Goal: Task Accomplishment & Management: Use online tool/utility

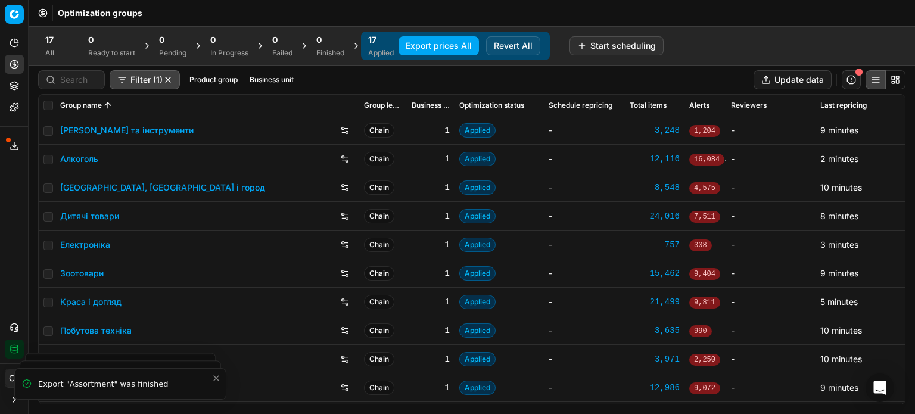
click at [9, 83] on button "Product portfolio" at bounding box center [14, 85] width 19 height 19
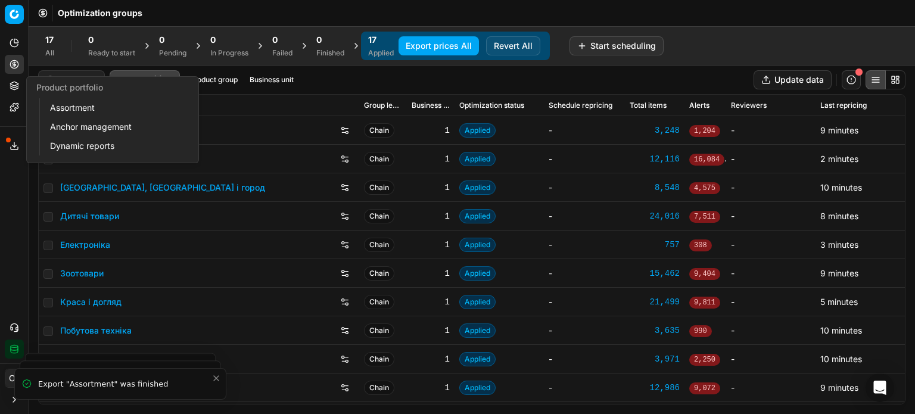
click at [63, 114] on link "Assortment" at bounding box center [114, 107] width 139 height 17
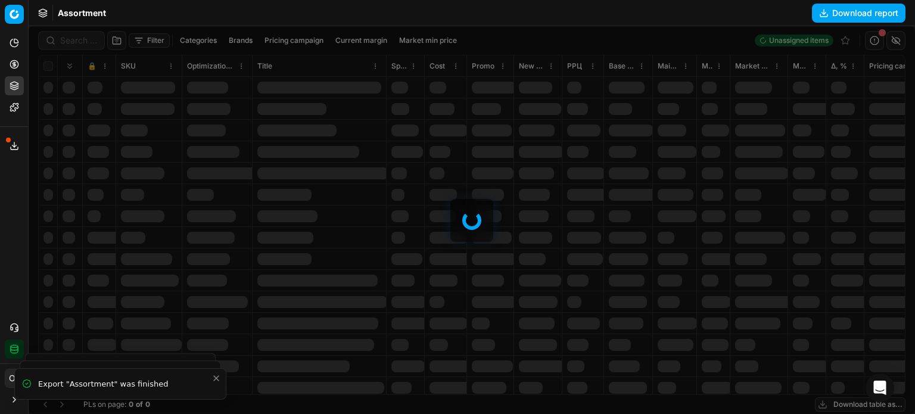
click at [7, 66] on button "Pricing" at bounding box center [14, 64] width 19 height 19
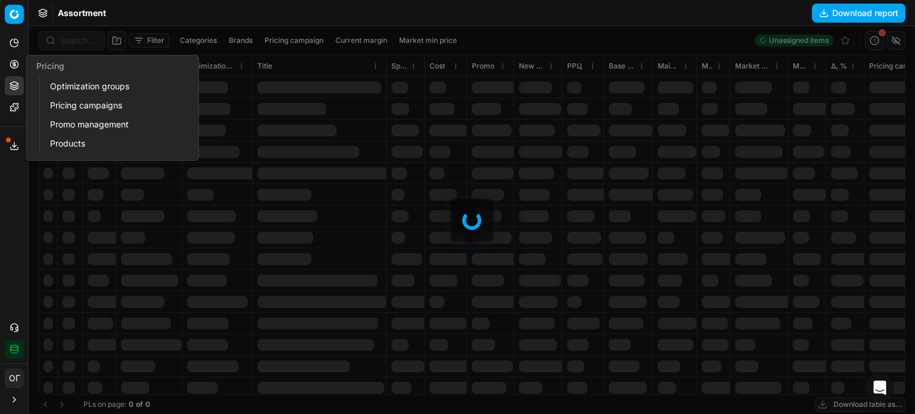
click at [88, 82] on link "Optimization groups" at bounding box center [114, 86] width 139 height 17
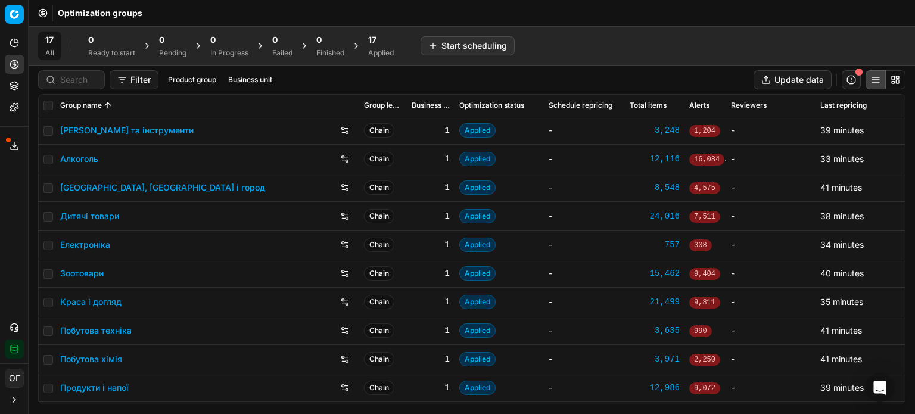
click at [21, 86] on button "Product portfolio" at bounding box center [14, 85] width 19 height 19
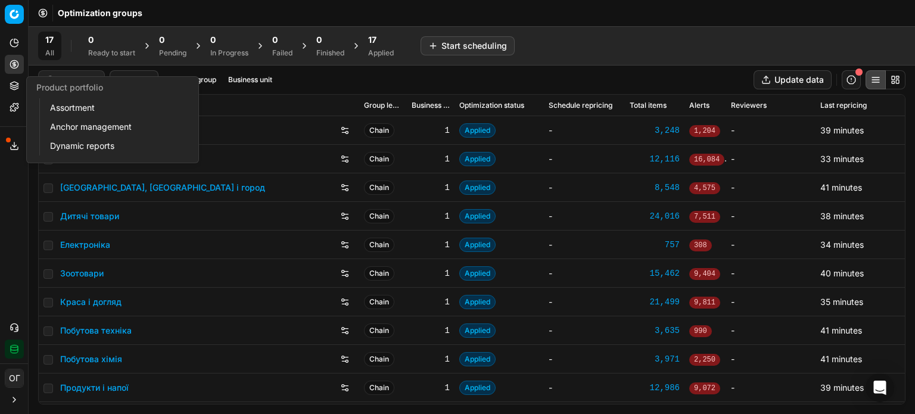
click at [65, 105] on link "Assortment" at bounding box center [114, 107] width 139 height 17
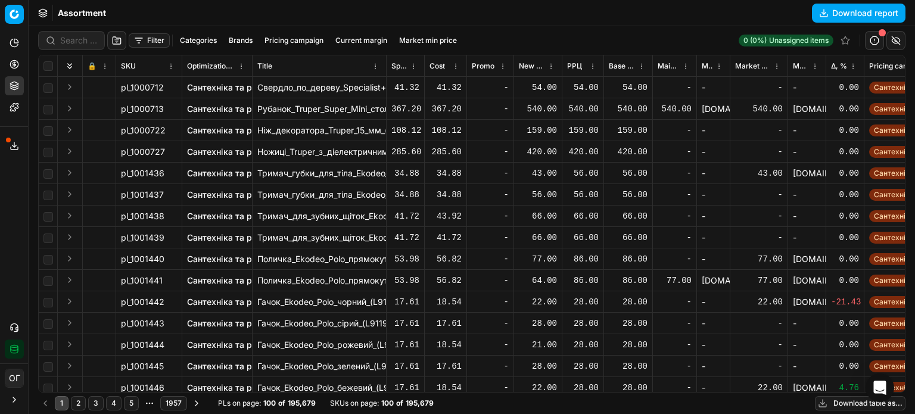
click at [148, 36] on button "Filter" at bounding box center [149, 40] width 41 height 14
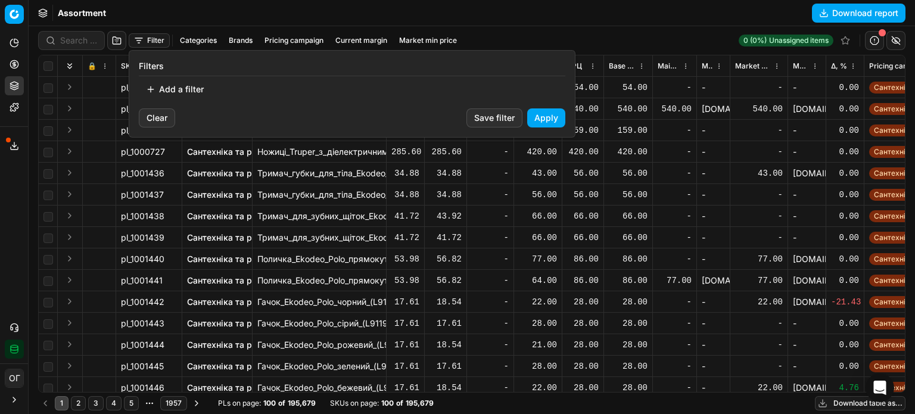
click at [183, 83] on button "Add a filter" at bounding box center [175, 89] width 72 height 19
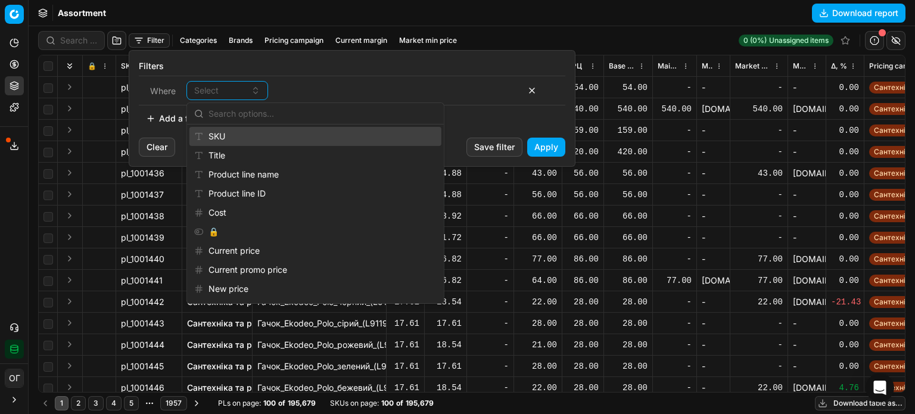
click at [248, 140] on div "SKU" at bounding box center [315, 136] width 252 height 19
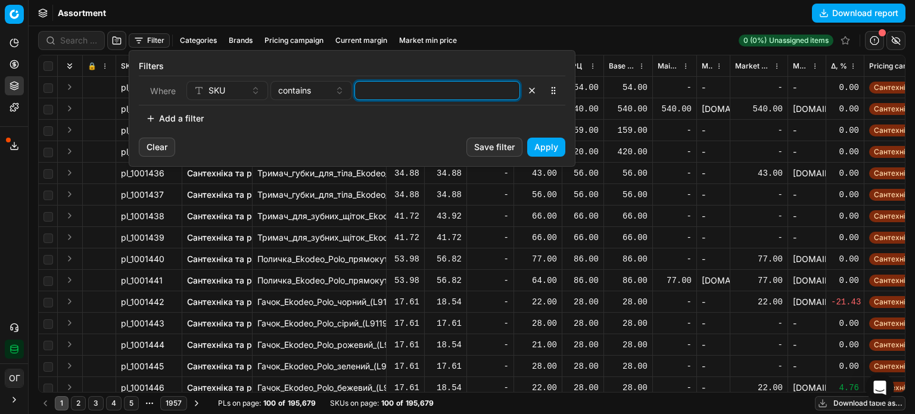
click at [398, 94] on input at bounding box center [437, 91] width 155 height 18
click at [547, 149] on button "Apply" at bounding box center [546, 147] width 38 height 19
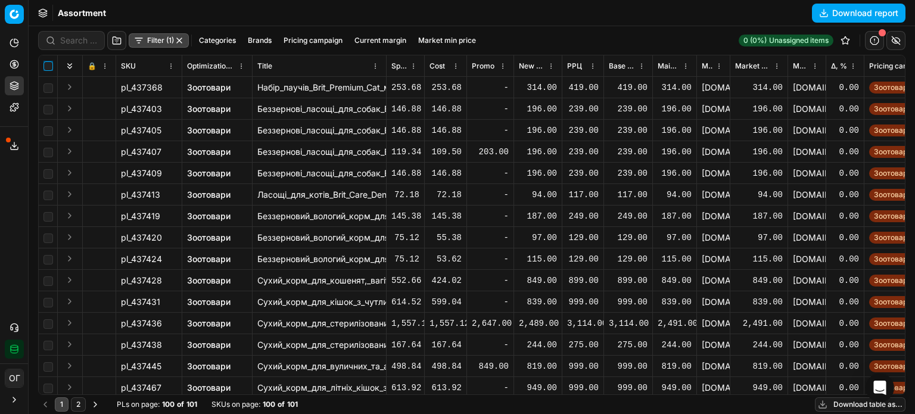
click at [48, 66] on input "checkbox" at bounding box center [48, 66] width 10 height 10
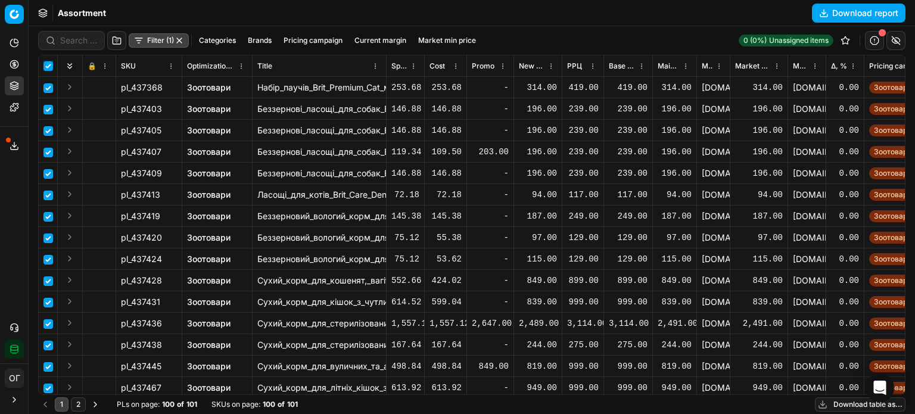
checkbox input "true"
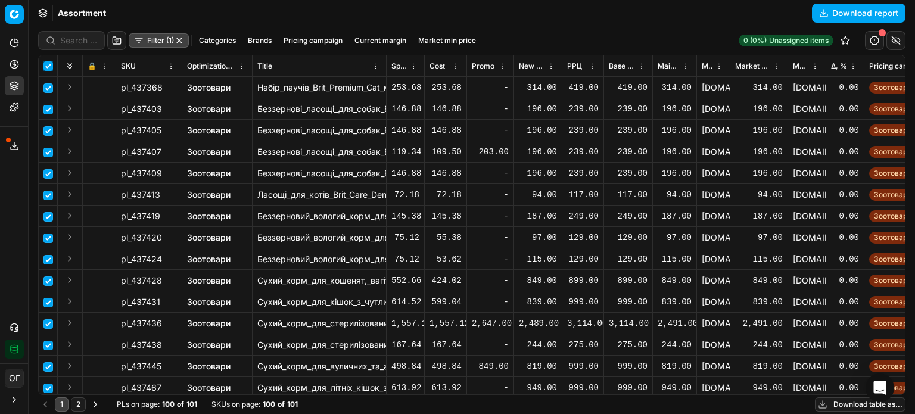
checkbox input "true"
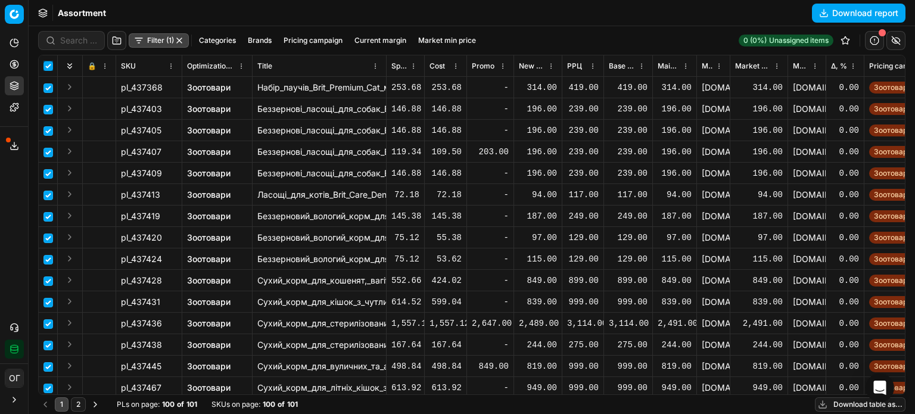
checkbox input "true"
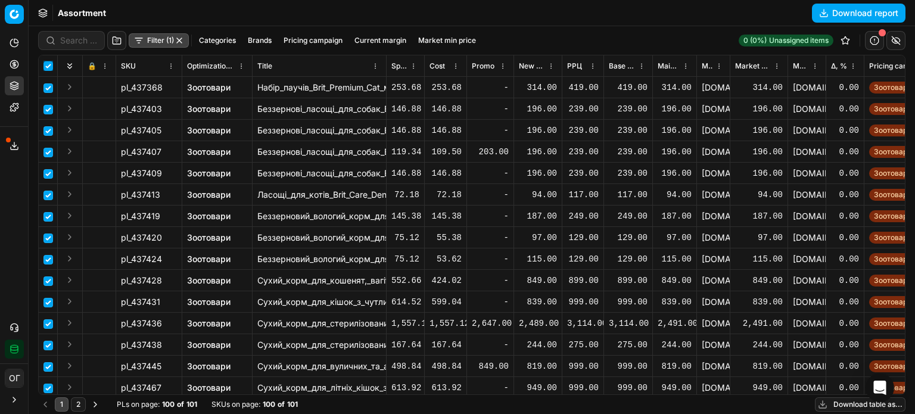
checkbox input "true"
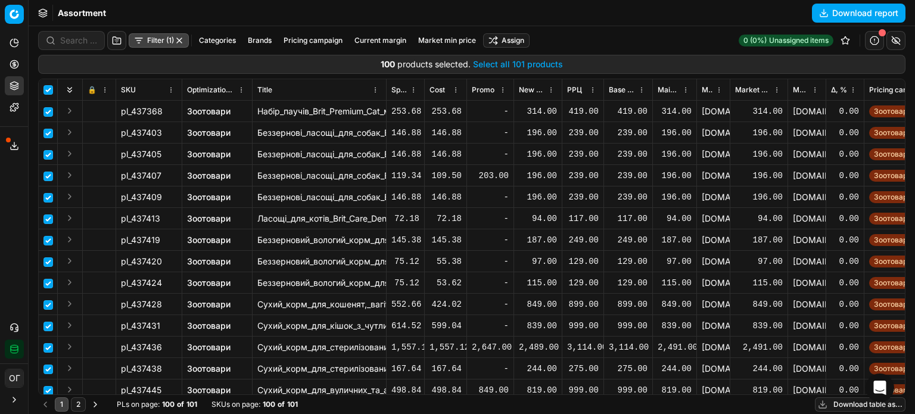
click at [553, 61] on button "Select all 101 products" at bounding box center [518, 64] width 90 height 12
click at [512, 43] on html "Pricing platform Analytics Pricing Product portfolio Templates Export service 1…" at bounding box center [457, 207] width 915 height 414
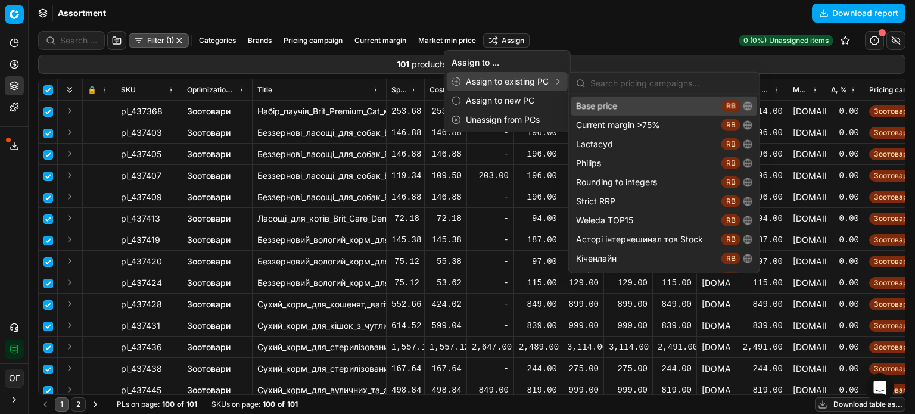
click at [576, 107] on div "Base price RB" at bounding box center [664, 105] width 186 height 19
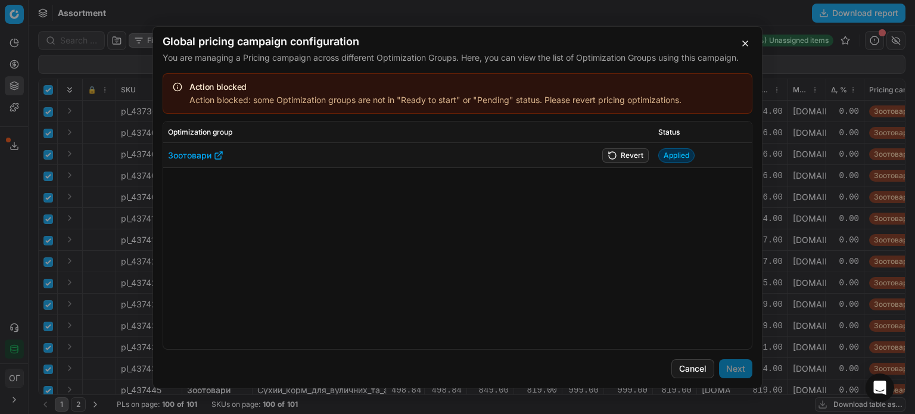
click at [622, 148] on button "Revert" at bounding box center [625, 155] width 46 height 14
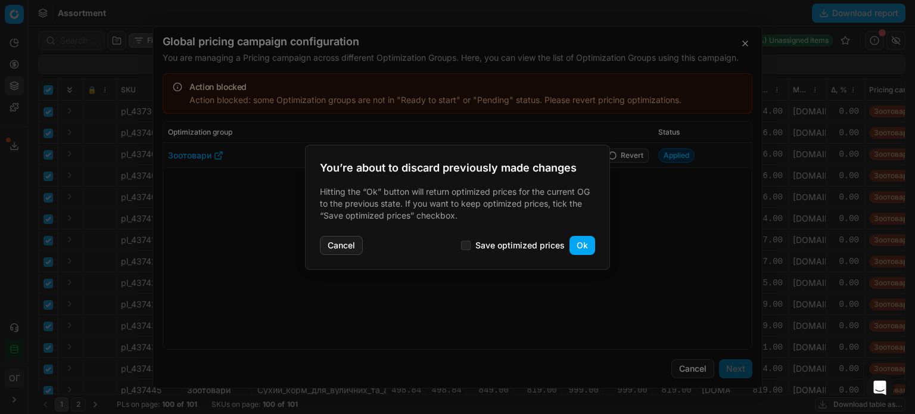
click at [473, 249] on label "Save optimized prices" at bounding box center [513, 246] width 104 height 10
click at [470, 249] on input "Save optimized prices" at bounding box center [466, 246] width 10 height 10
checkbox input "true"
click at [574, 246] on button "Ok" at bounding box center [582, 245] width 26 height 19
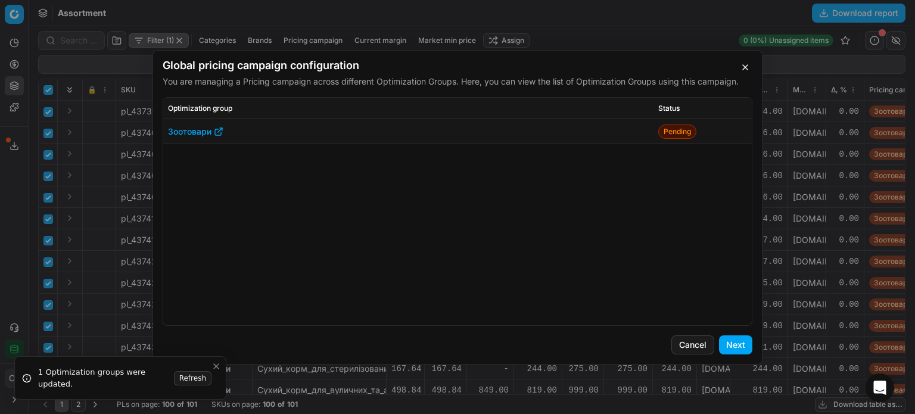
click at [730, 343] on button "Next" at bounding box center [735, 344] width 33 height 19
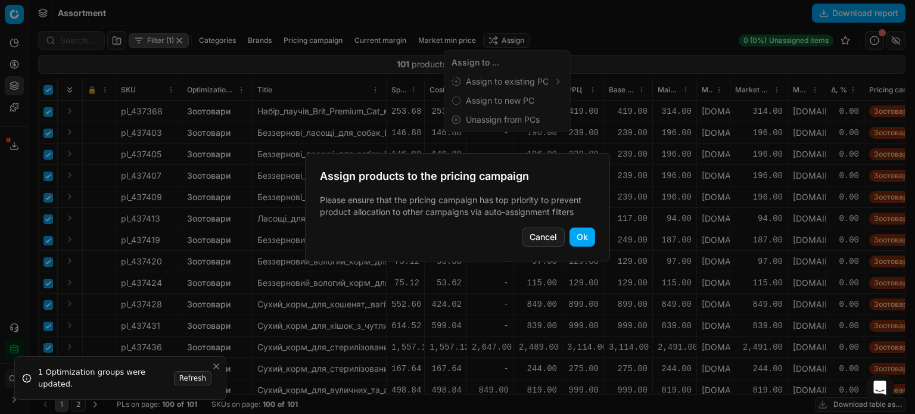
click at [587, 237] on button "Ok" at bounding box center [582, 236] width 26 height 19
checkbox input "false"
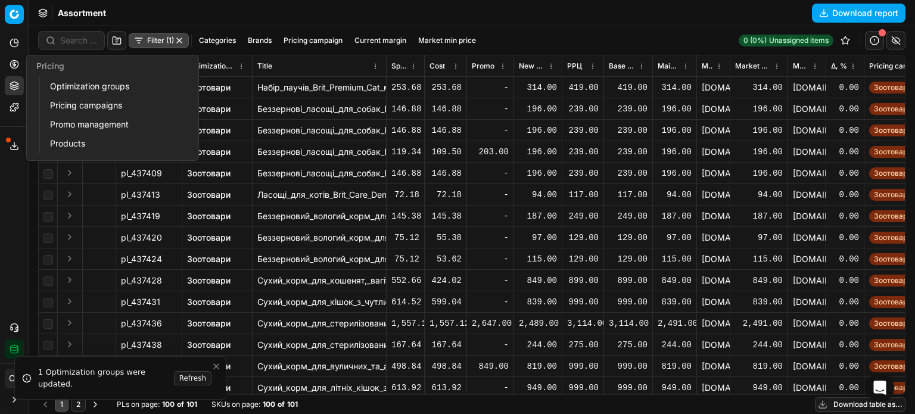
click at [8, 61] on button "Pricing" at bounding box center [14, 64] width 19 height 19
click at [64, 89] on link "Optimization groups" at bounding box center [114, 86] width 139 height 17
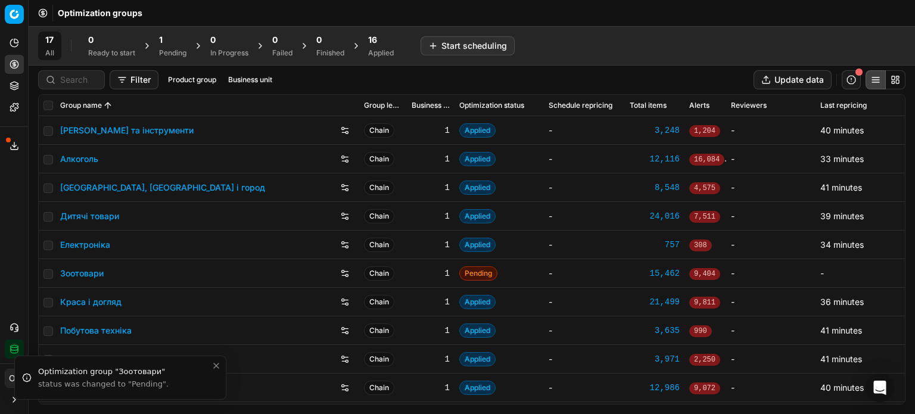
click at [158, 48] on div "1 Pending" at bounding box center [173, 46] width 42 height 29
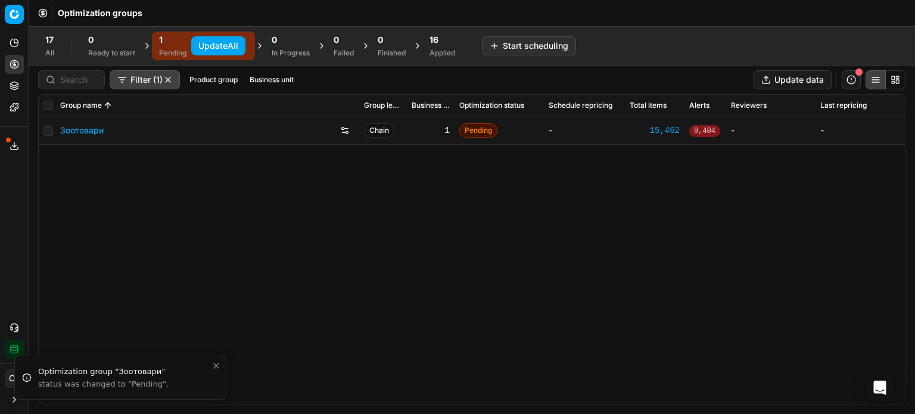
click at [212, 42] on button "Update All" at bounding box center [218, 45] width 54 height 19
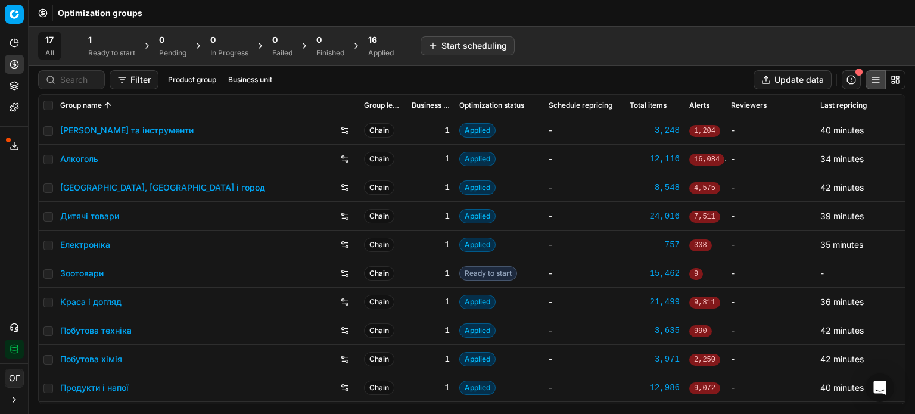
click at [98, 43] on div "1" at bounding box center [111, 40] width 47 height 12
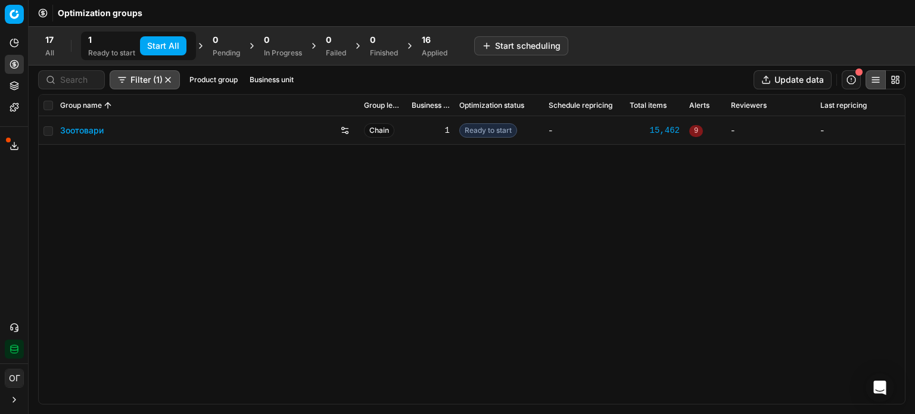
click at [176, 38] on button "Start All" at bounding box center [163, 45] width 46 height 19
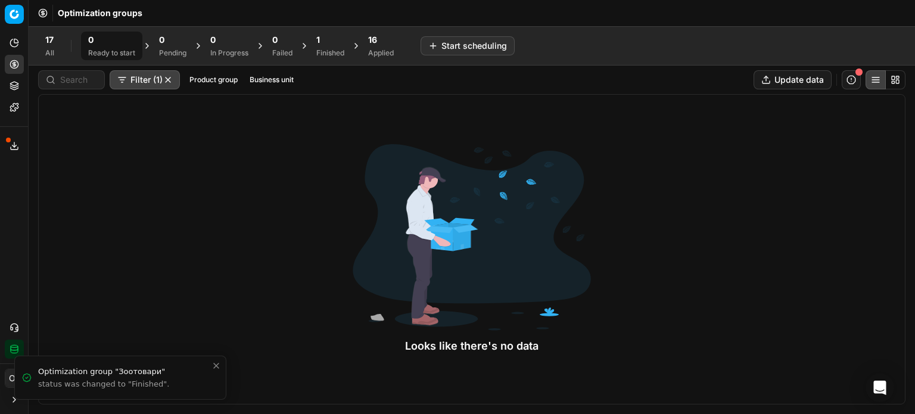
click at [327, 43] on div "1" at bounding box center [330, 40] width 28 height 12
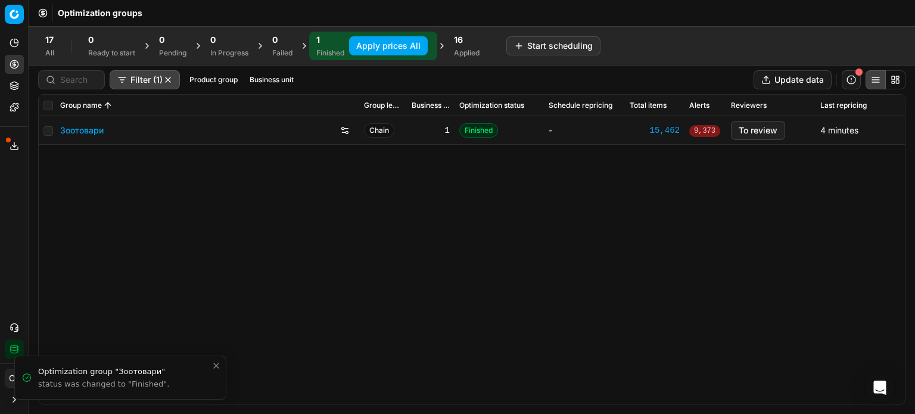
click at [384, 45] on button "Apply prices All" at bounding box center [388, 45] width 79 height 19
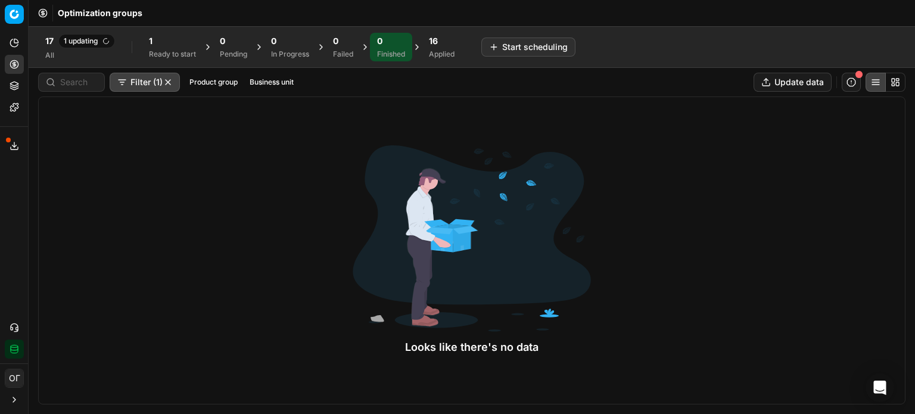
click at [189, 42] on div "1" at bounding box center [172, 41] width 47 height 12
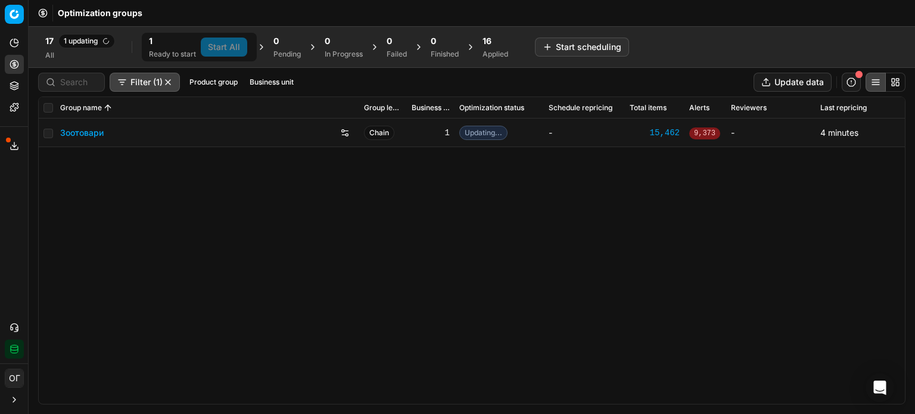
click at [85, 135] on link "Зоотовари" at bounding box center [81, 133] width 43 height 12
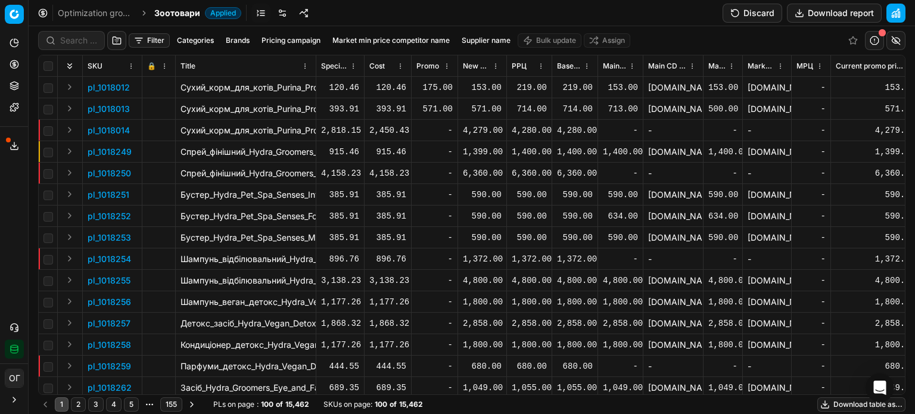
click at [139, 43] on button "Filter" at bounding box center [149, 40] width 41 height 14
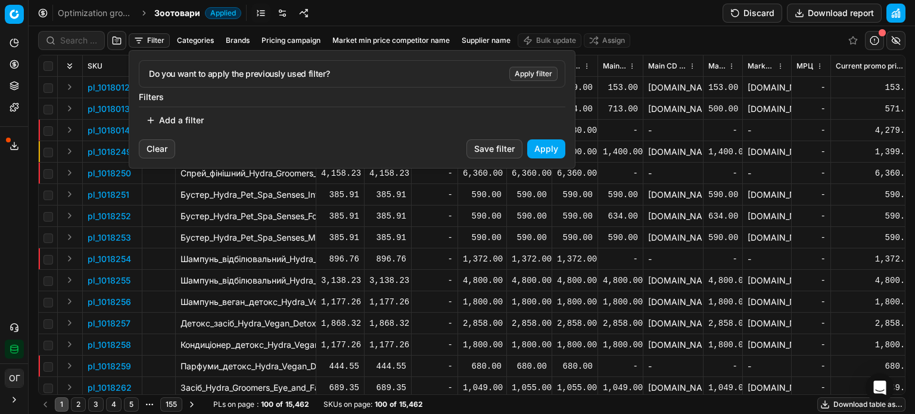
click at [196, 121] on button "Add a filter" at bounding box center [175, 120] width 72 height 19
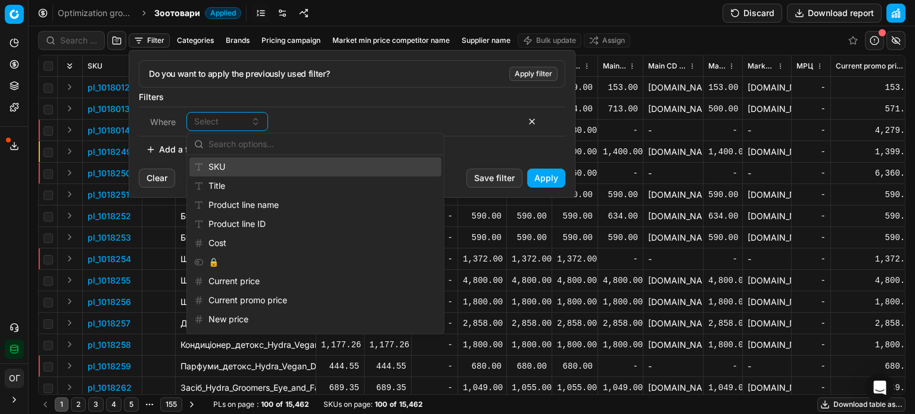
click at [238, 161] on div "SKU" at bounding box center [315, 166] width 252 height 19
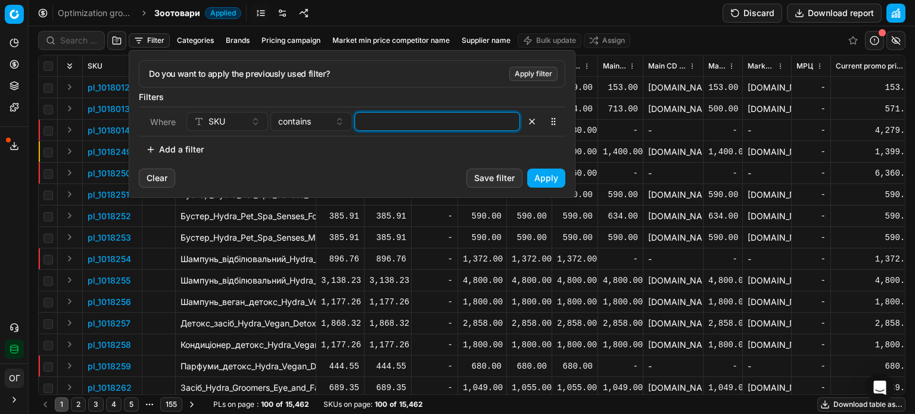
click at [422, 116] on input at bounding box center [437, 122] width 155 height 18
click at [545, 178] on button "Apply" at bounding box center [546, 178] width 38 height 19
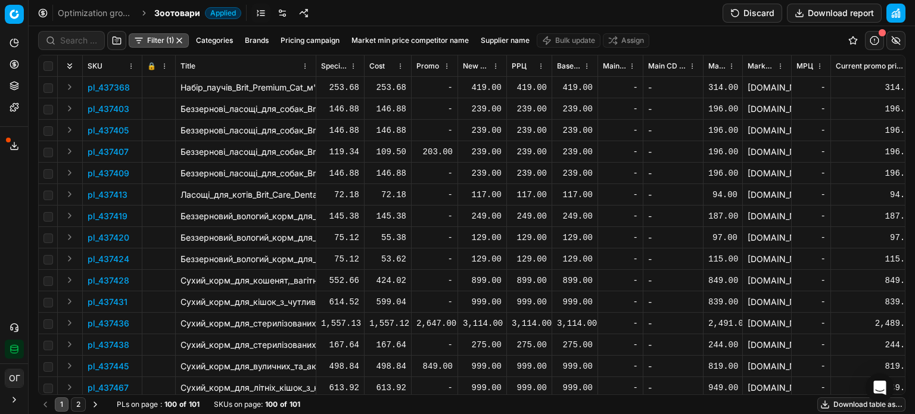
click at [12, 64] on icon at bounding box center [15, 65] width 10 height 10
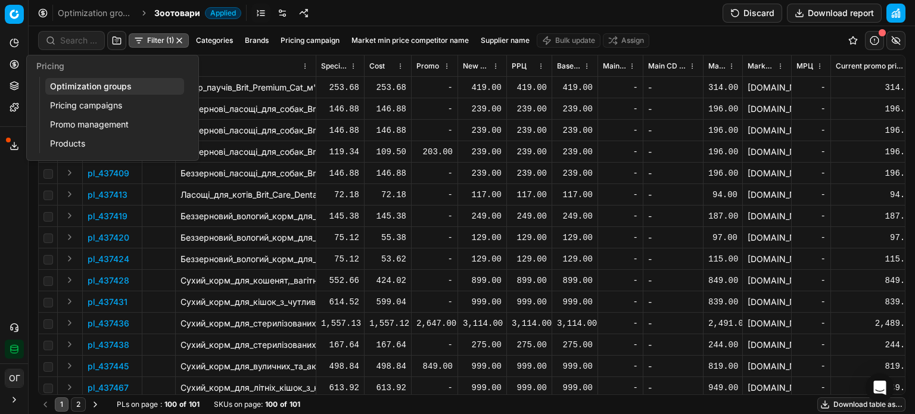
click at [76, 86] on link "Optimization groups" at bounding box center [114, 86] width 139 height 17
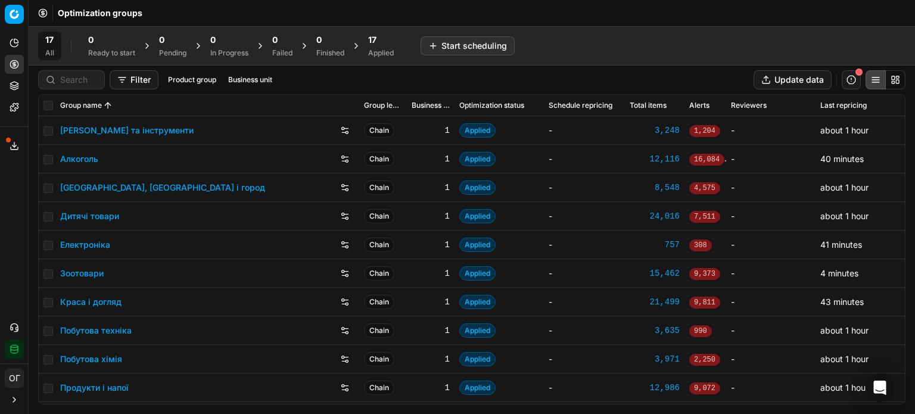
click at [373, 51] on div "Applied" at bounding box center [381, 53] width 26 height 10
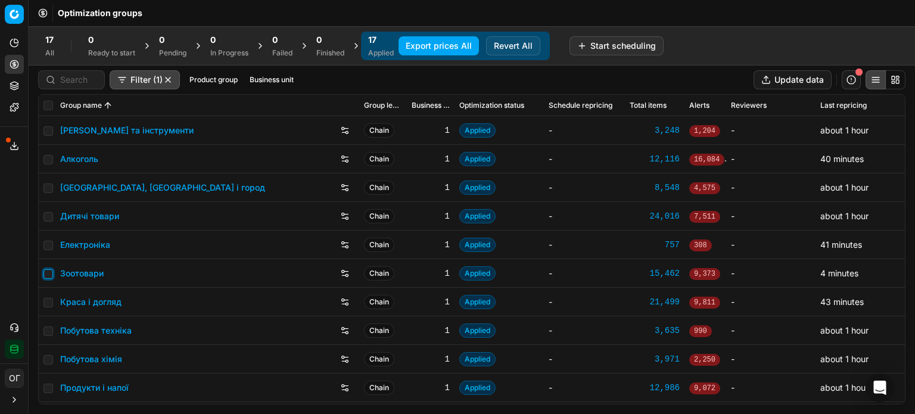
click at [52, 269] on input "checkbox" at bounding box center [48, 274] width 10 height 10
checkbox input "true"
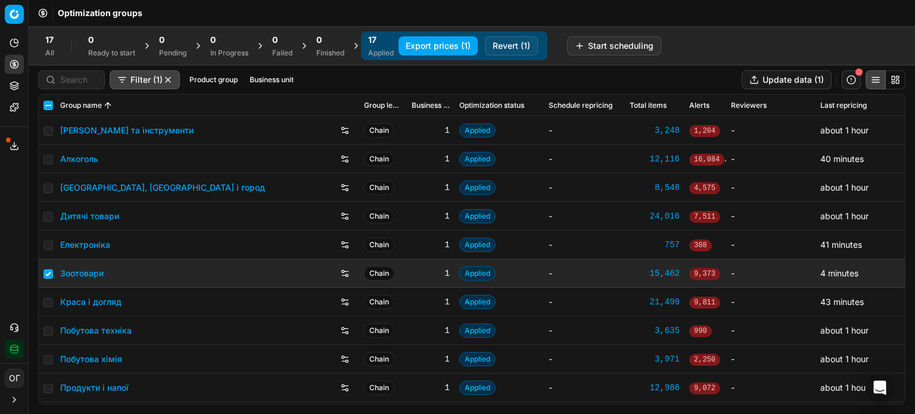
click at [434, 42] on button "Export prices (1)" at bounding box center [437, 45] width 79 height 19
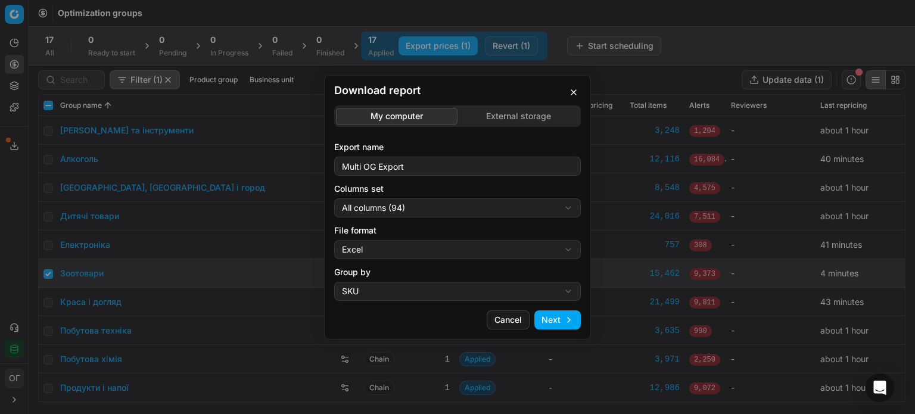
click at [492, 120] on div "Download report My computer External storage Export name Multi OG Export Column…" at bounding box center [457, 207] width 915 height 414
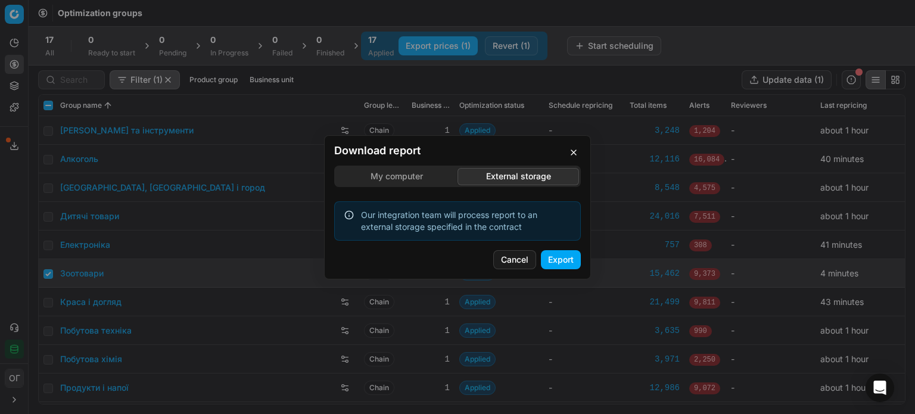
click at [565, 257] on button "Export" at bounding box center [561, 259] width 40 height 19
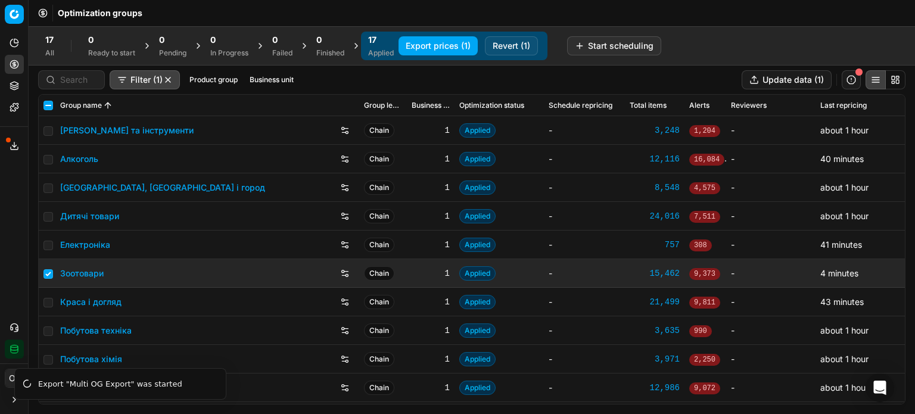
click at [11, 147] on icon at bounding box center [14, 148] width 7 height 2
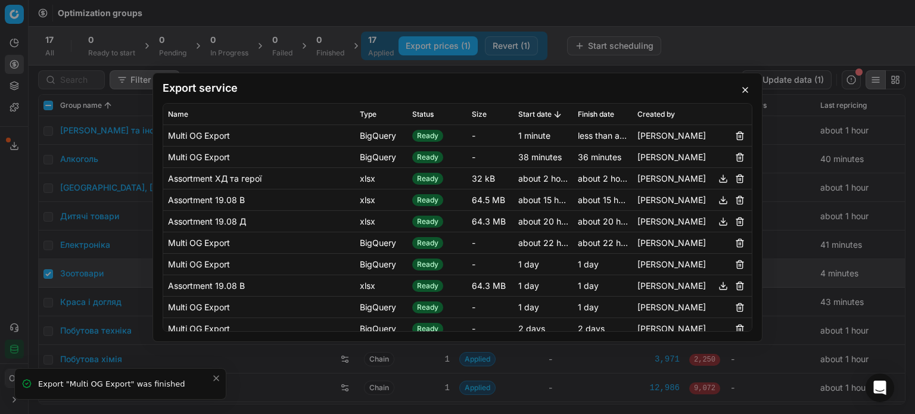
click at [749, 89] on button "button" at bounding box center [745, 90] width 14 height 14
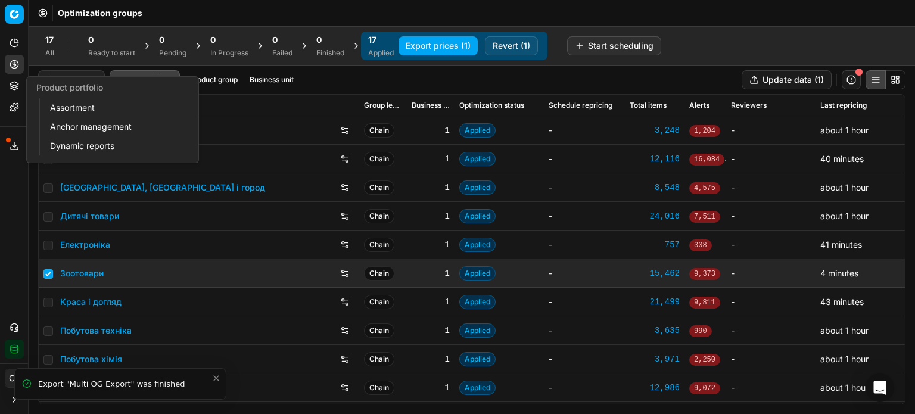
drag, startPoint x: 12, startPoint y: 86, endPoint x: 24, endPoint y: 90, distance: 12.6
click at [12, 86] on icon at bounding box center [15, 86] width 10 height 10
click at [18, 68] on icon at bounding box center [15, 65] width 10 height 10
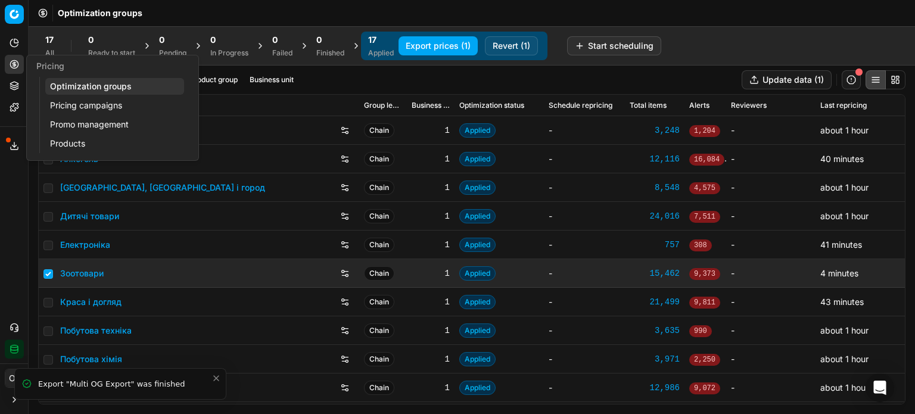
click at [52, 102] on link "Pricing campaigns" at bounding box center [114, 105] width 139 height 17
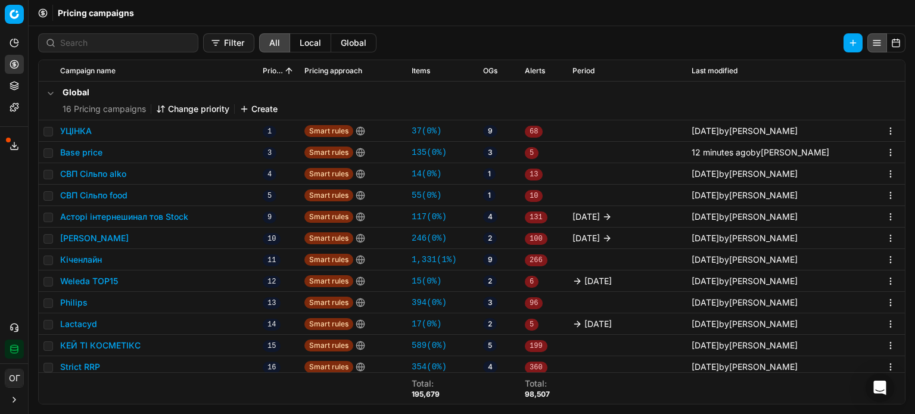
click at [75, 304] on button "Philips" at bounding box center [73, 303] width 27 height 12
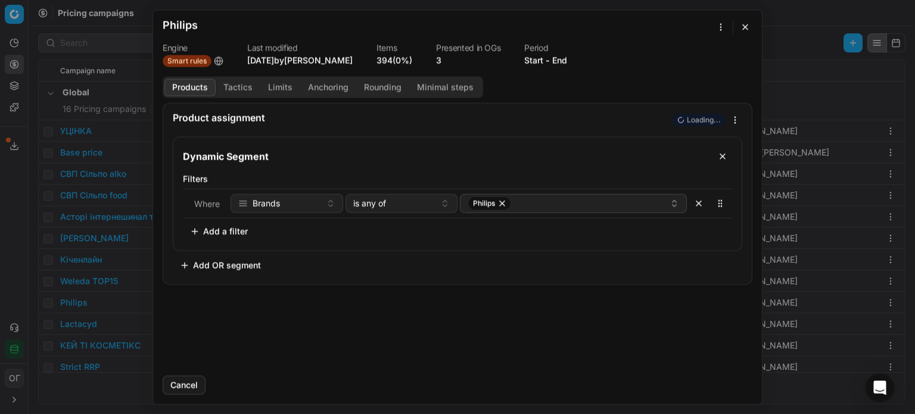
click at [232, 233] on button "Add a filter" at bounding box center [219, 231] width 72 height 19
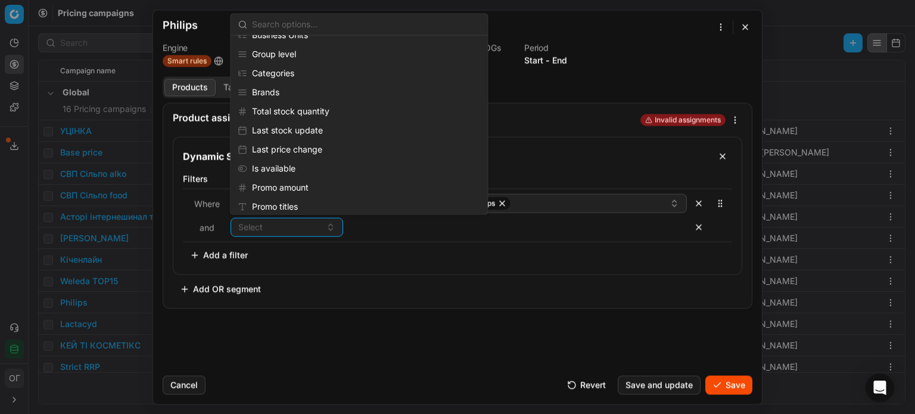
scroll to position [179, 0]
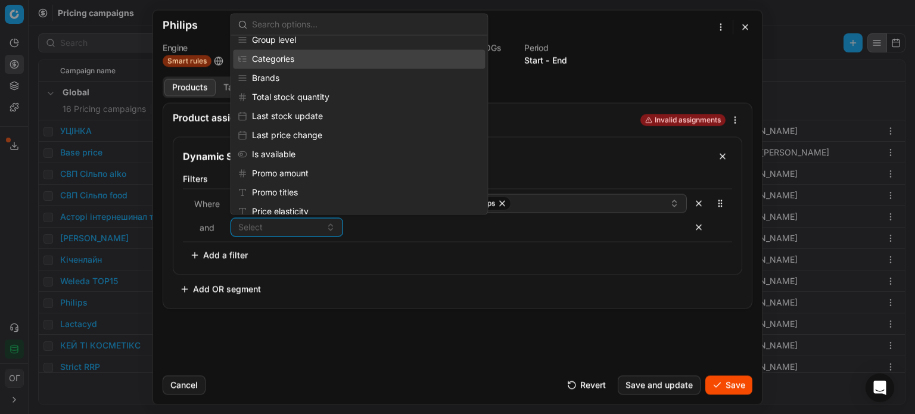
click at [290, 56] on div "Categories" at bounding box center [359, 58] width 252 height 19
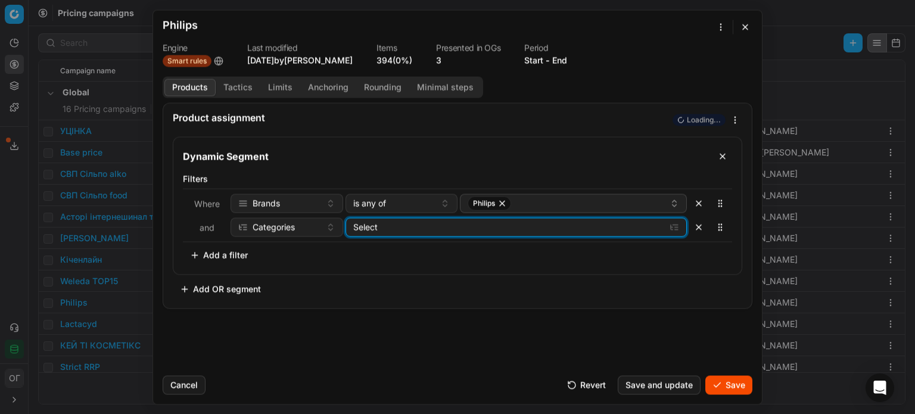
click at [374, 232] on div "Select" at bounding box center [506, 227] width 307 height 12
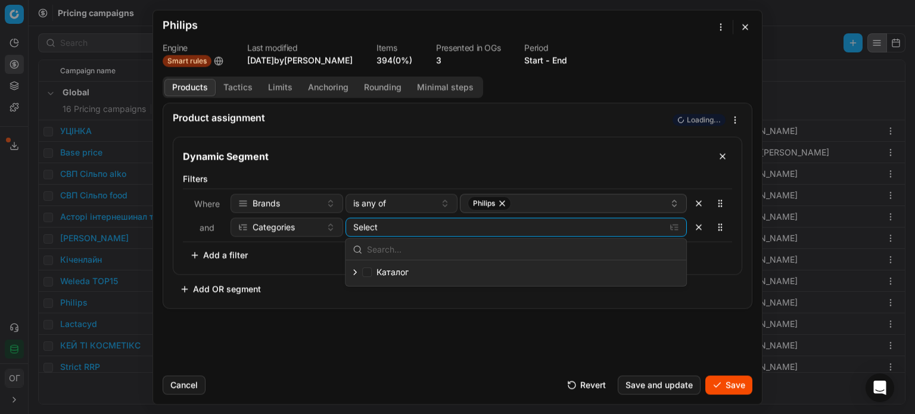
click at [357, 272] on icon "button" at bounding box center [355, 272] width 10 height 10
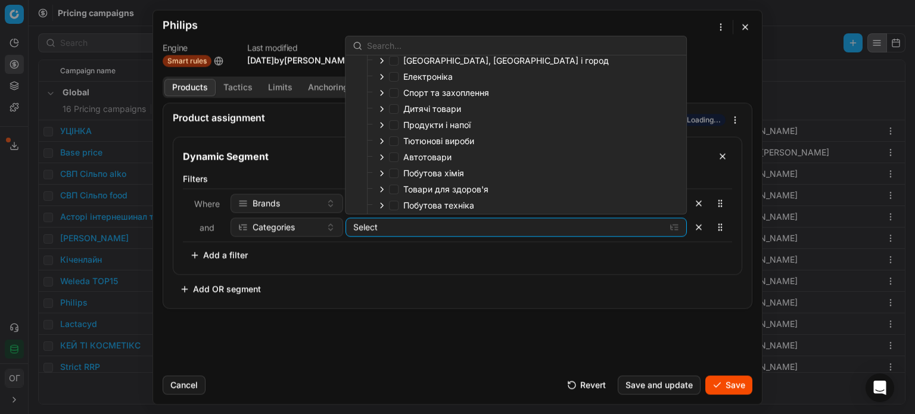
scroll to position [117, 0]
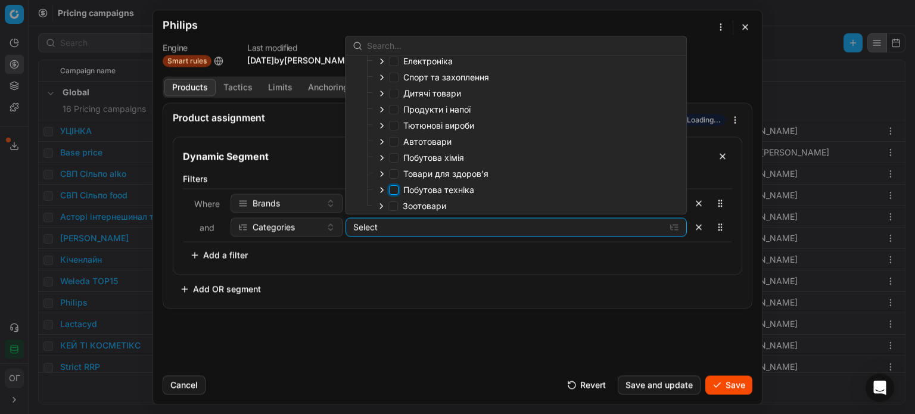
click at [391, 189] on input "Побутова техніка" at bounding box center [394, 190] width 10 height 10
checkbox input "true"
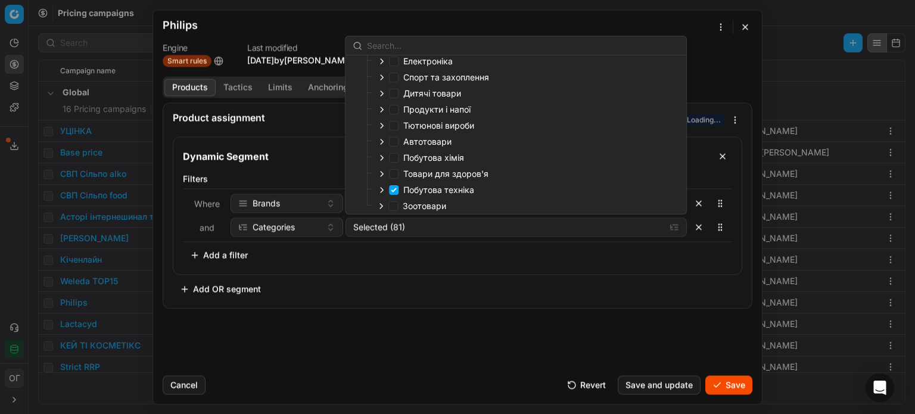
click at [451, 282] on div "Dynamic Segment Filters Where Brands is any of Philips and Categories Selected …" at bounding box center [457, 217] width 569 height 162
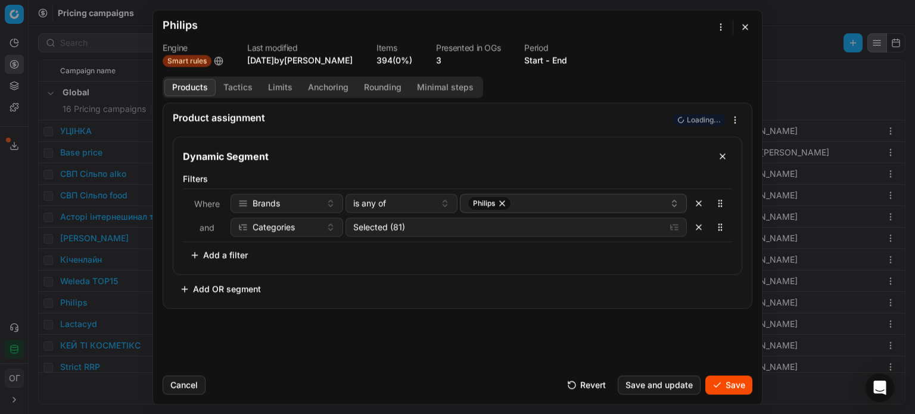
click at [737, 390] on button "Save" at bounding box center [728, 384] width 47 height 19
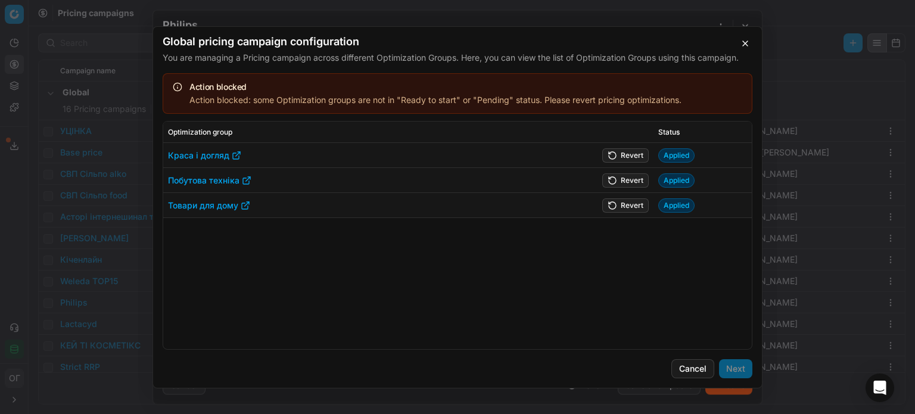
click at [631, 152] on button "Revert" at bounding box center [625, 155] width 46 height 14
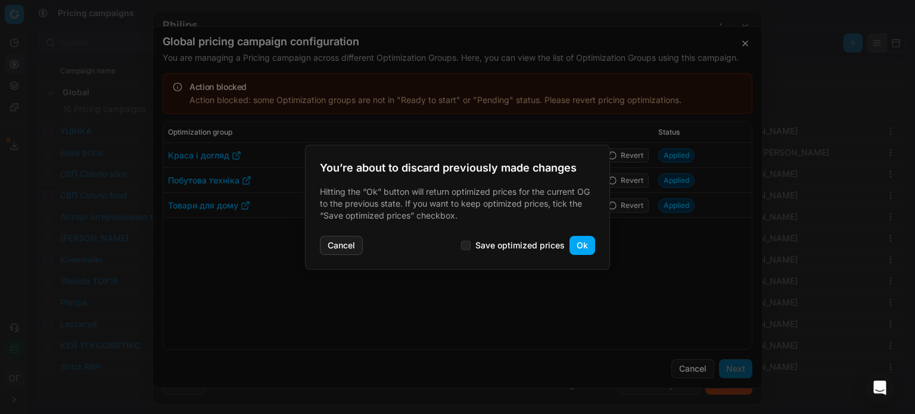
click at [475, 245] on label "Save optimized prices" at bounding box center [513, 246] width 104 height 10
click at [470, 245] on input "Save optimized prices" at bounding box center [466, 246] width 10 height 10
click at [466, 247] on input "Save optimized prices" at bounding box center [466, 246] width 10 height 10
click at [470, 245] on input "Save optimized prices" at bounding box center [466, 246] width 10 height 10
checkbox input "true"
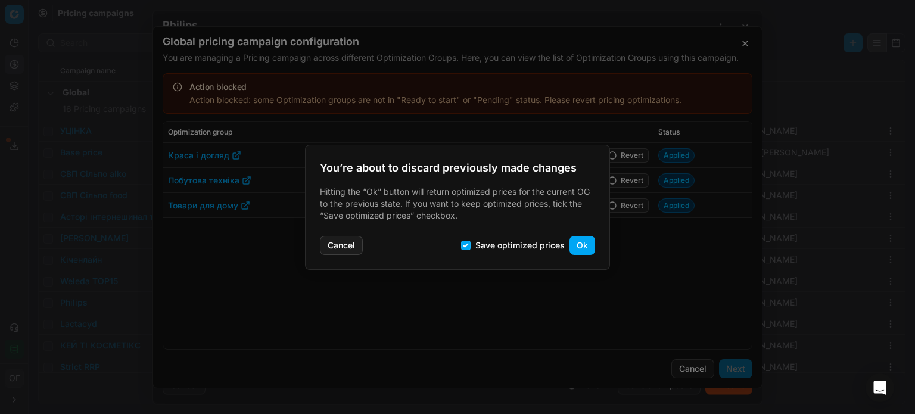
click at [575, 247] on button "Ok" at bounding box center [582, 245] width 26 height 19
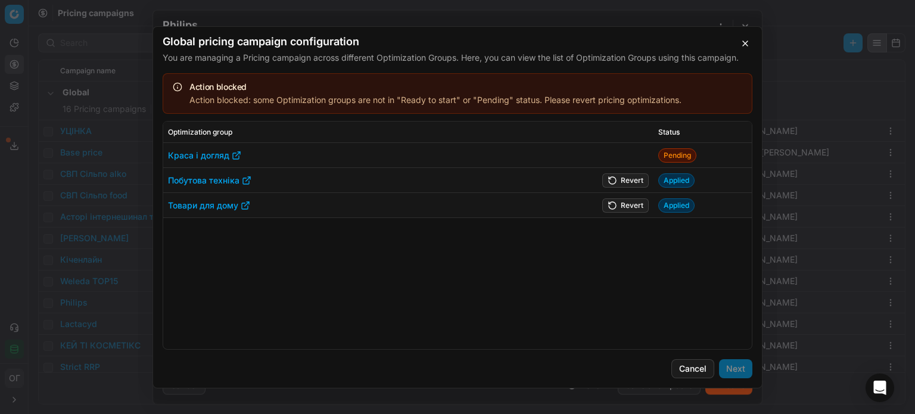
click at [623, 173] on td "Revert" at bounding box center [616, 180] width 76 height 25
click at [623, 177] on button "Revert" at bounding box center [625, 180] width 46 height 14
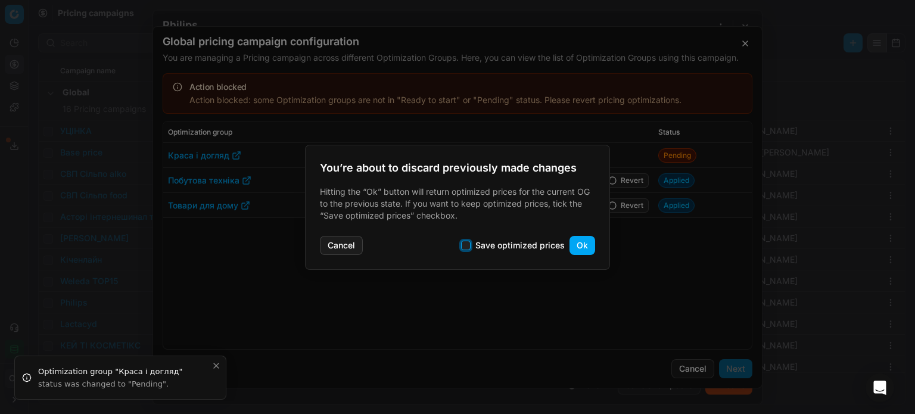
click at [464, 248] on input "Save optimized prices" at bounding box center [466, 246] width 10 height 10
checkbox input "true"
click at [579, 244] on button "Ok" at bounding box center [582, 245] width 26 height 19
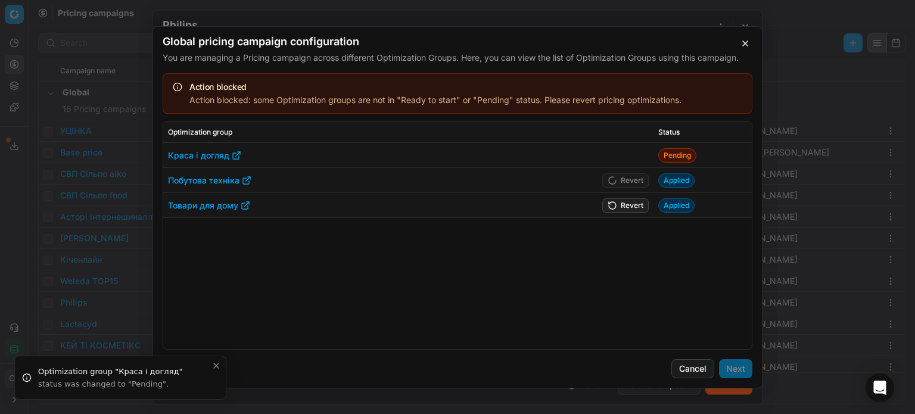
click at [616, 209] on button "Revert" at bounding box center [625, 205] width 46 height 14
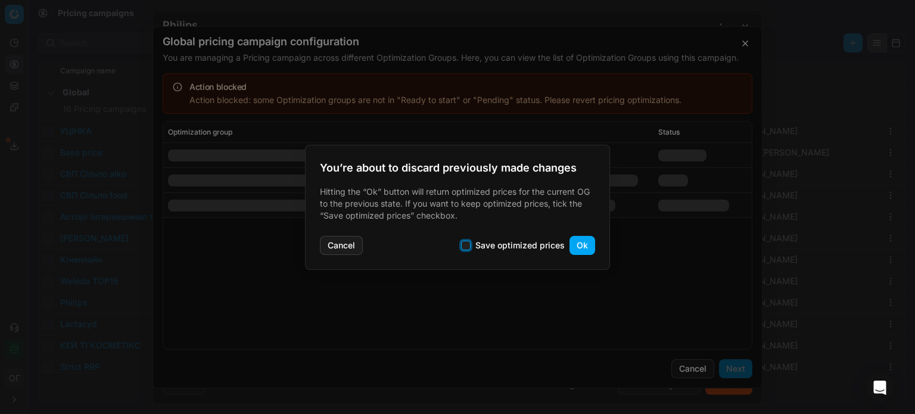
click at [469, 245] on input "Save optimized prices" at bounding box center [466, 246] width 10 height 10
checkbox input "true"
click at [576, 242] on button "Ok" at bounding box center [582, 245] width 26 height 19
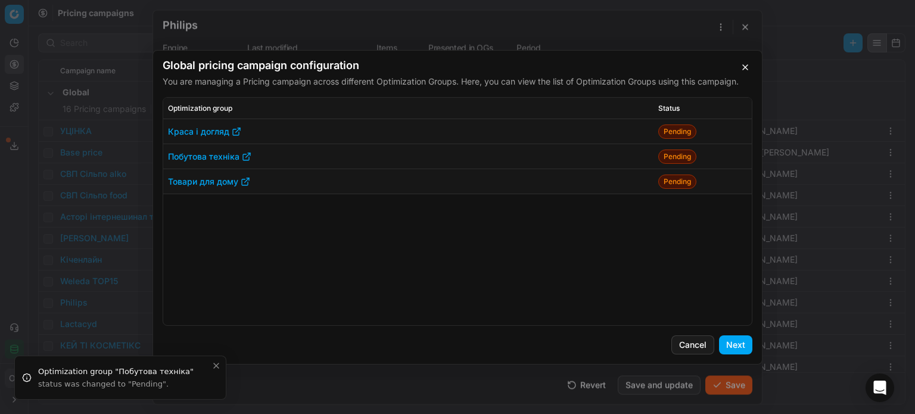
click at [743, 340] on button "Next" at bounding box center [735, 344] width 33 height 19
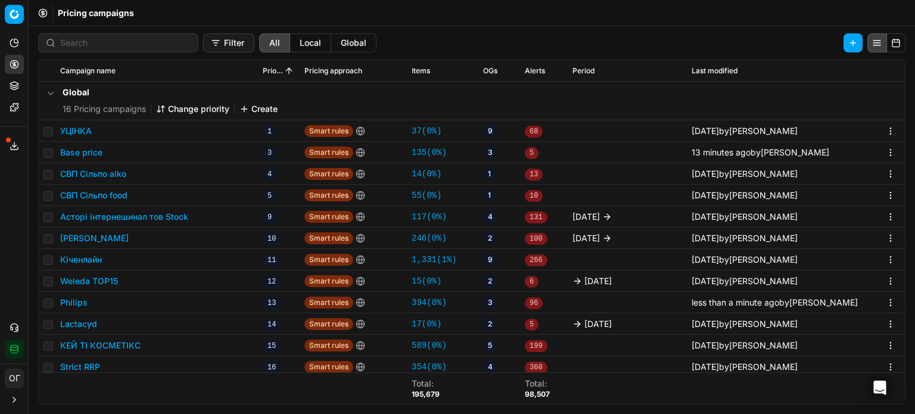
click at [90, 259] on button "Кіченлайн" at bounding box center [81, 260] width 42 height 12
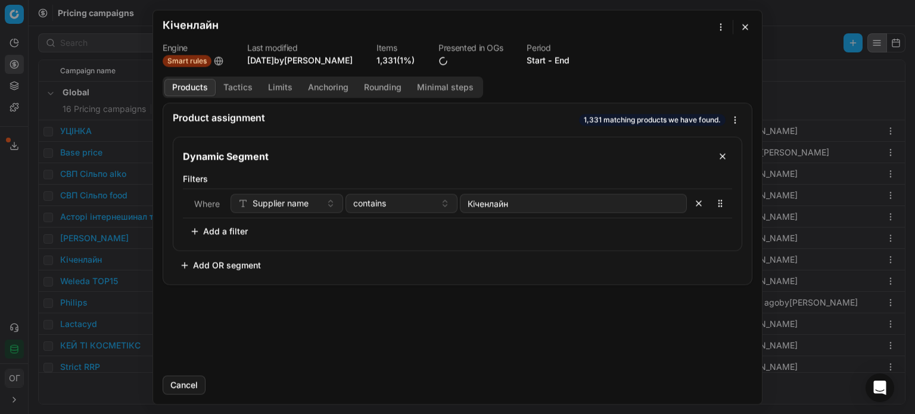
click at [225, 231] on button "Add a filter" at bounding box center [219, 231] width 72 height 19
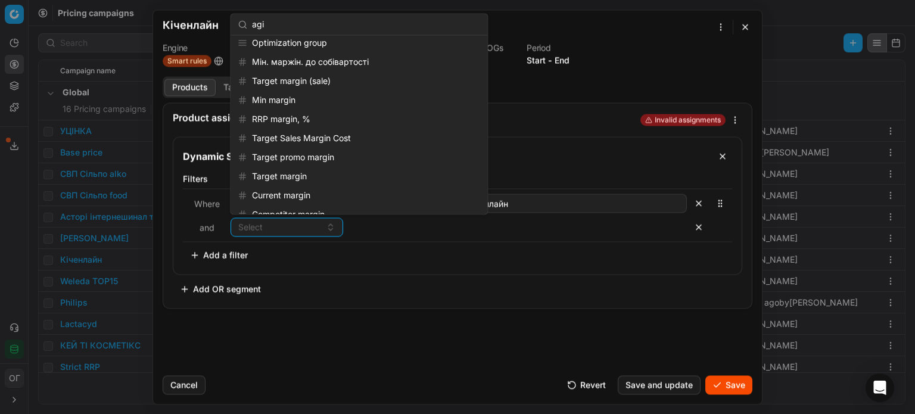
scroll to position [0, 0]
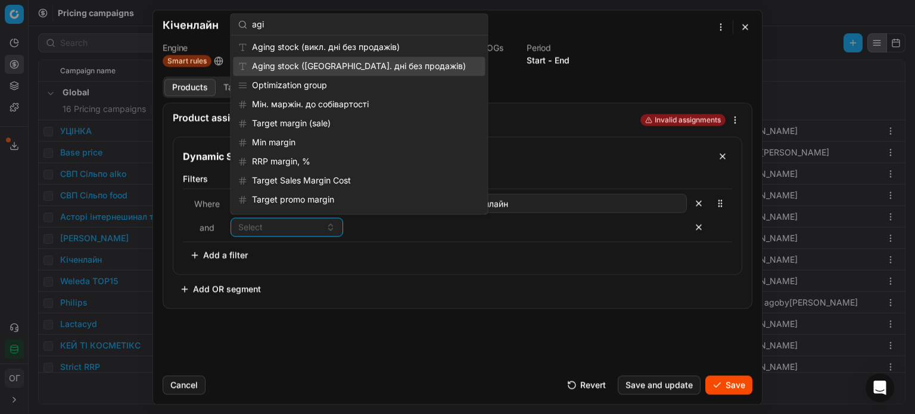
type input "agi"
click at [331, 60] on div "Aging stock ([GEOGRAPHIC_DATA]. дні без продажів)" at bounding box center [359, 66] width 252 height 19
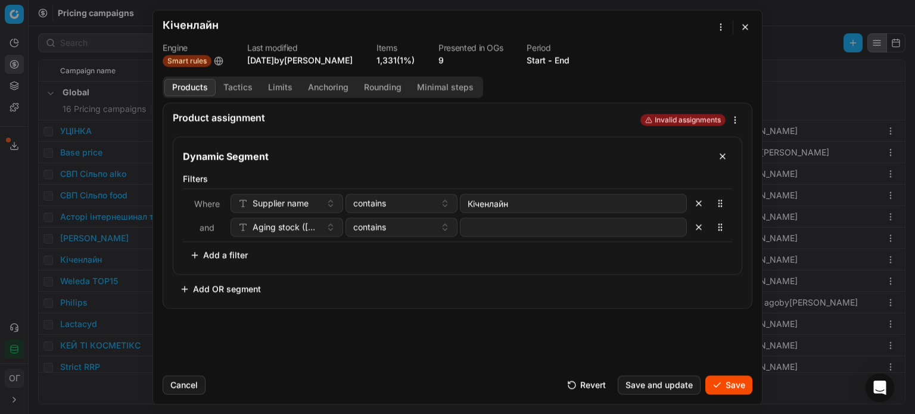
click at [289, 238] on div "Where Supplier name contains Кіченлайн and Aging stock ([GEOGRAPHIC_DATA]. дні …" at bounding box center [457, 215] width 549 height 54
click at [291, 232] on span "Aging stock ([GEOGRAPHIC_DATA]. дні без продажів)" at bounding box center [286, 227] width 68 height 12
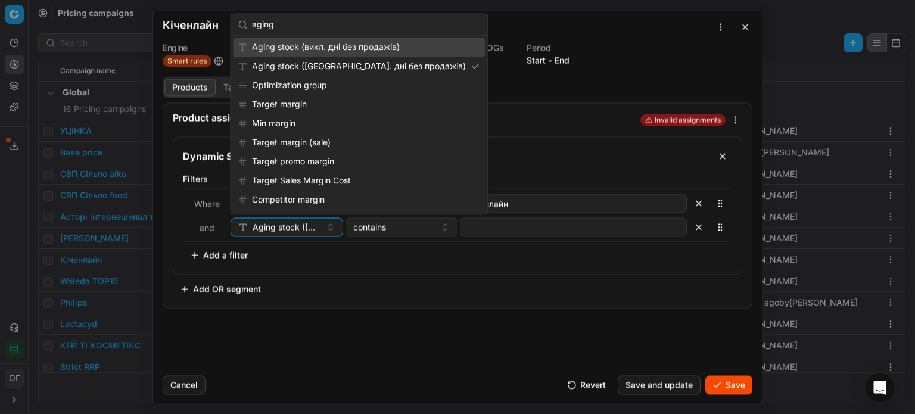
type input "aging"
click at [323, 46] on div "Aging stock (викл. дні без продажів)" at bounding box center [359, 47] width 252 height 19
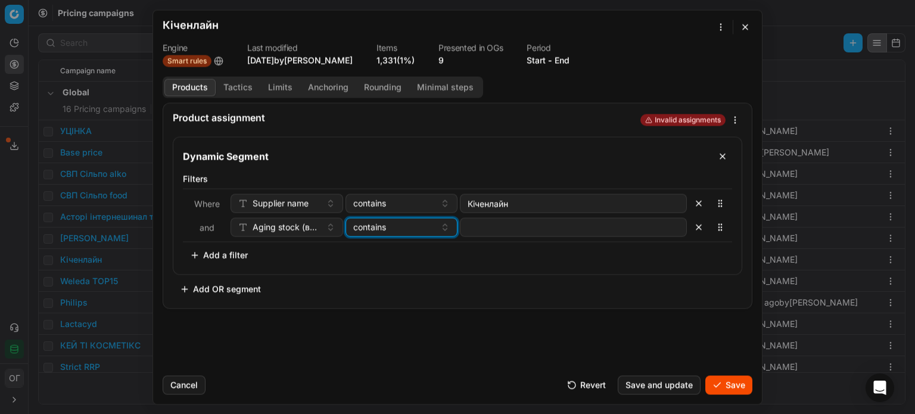
click at [390, 230] on div "contains" at bounding box center [394, 227] width 83 height 12
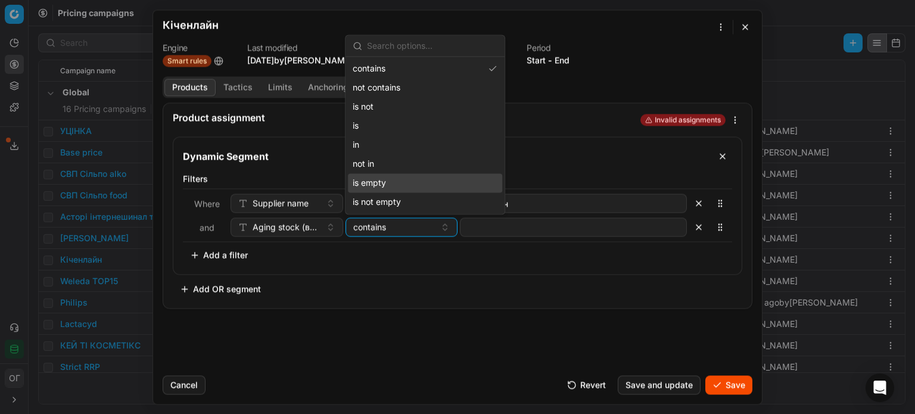
click at [398, 184] on div "is empty" at bounding box center [425, 182] width 154 height 19
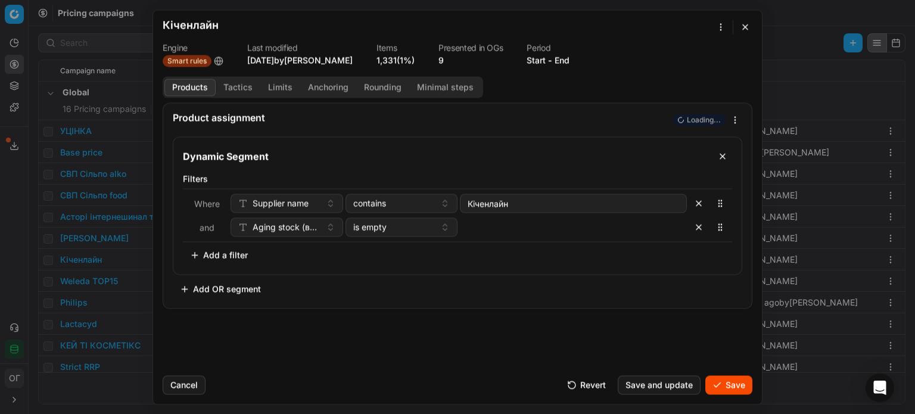
click at [422, 257] on div "Filters Where Supplier name contains Кіченлайн and Aging stock (викл. дні без п…" at bounding box center [457, 219] width 549 height 92
click at [738, 379] on button "Save" at bounding box center [728, 384] width 47 height 19
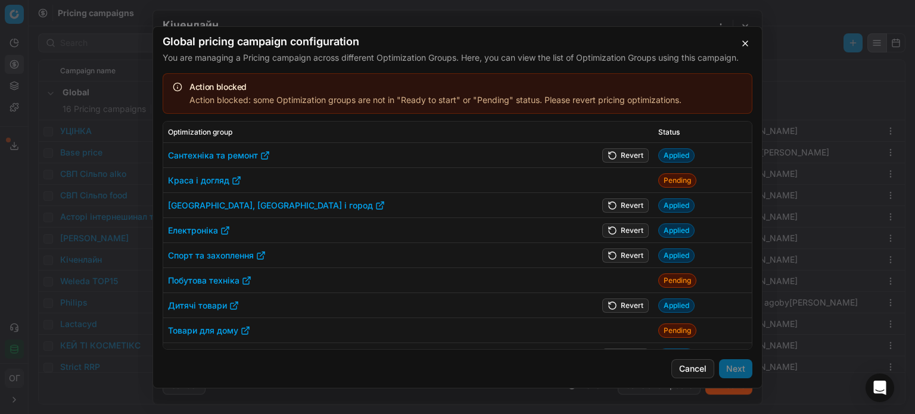
click at [623, 256] on button "Revert" at bounding box center [625, 255] width 46 height 14
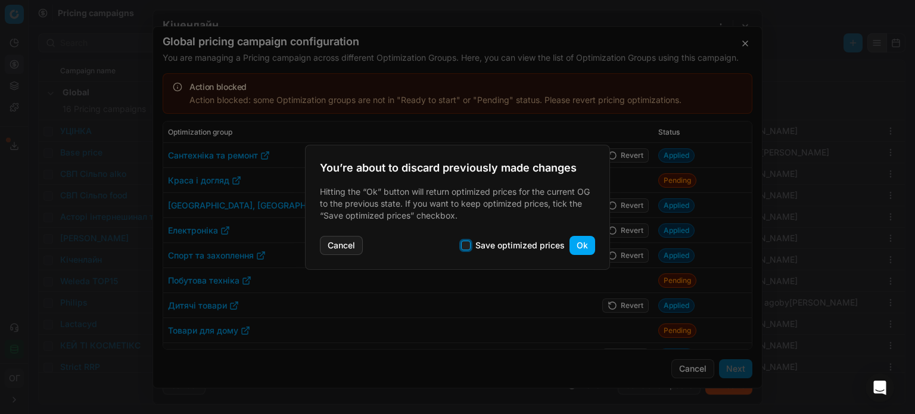
click at [463, 247] on input "Save optimized prices" at bounding box center [466, 246] width 10 height 10
checkbox input "true"
click at [578, 245] on button "Ok" at bounding box center [582, 245] width 26 height 19
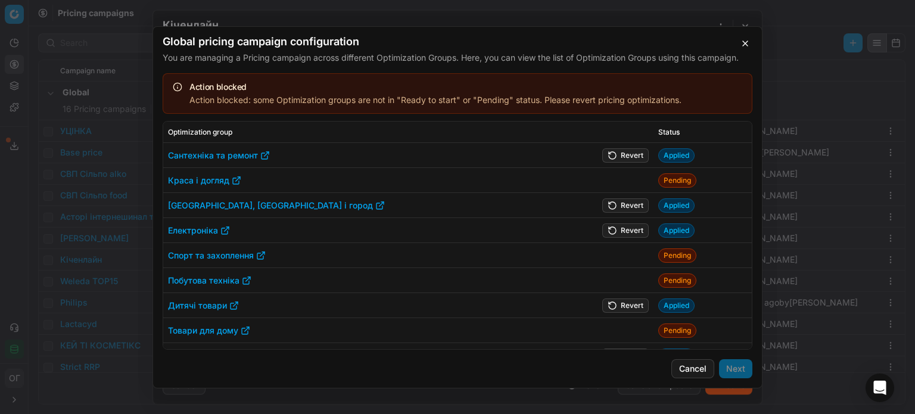
click at [611, 228] on button "Revert" at bounding box center [625, 230] width 46 height 14
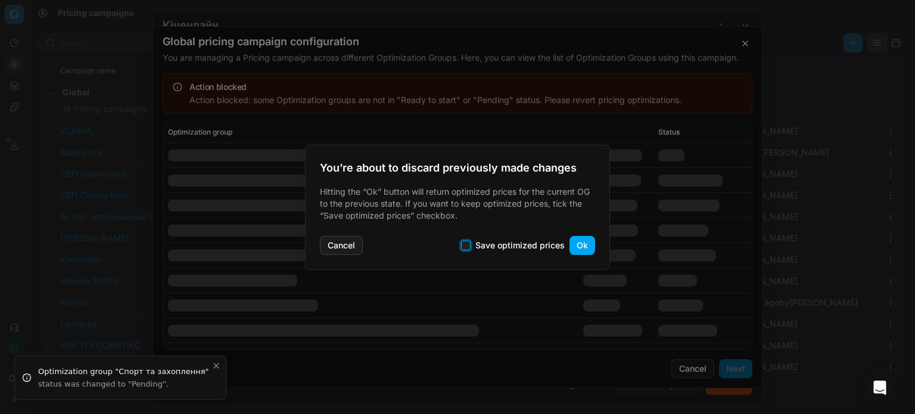
click at [470, 246] on input "Save optimized prices" at bounding box center [466, 246] width 10 height 10
checkbox input "true"
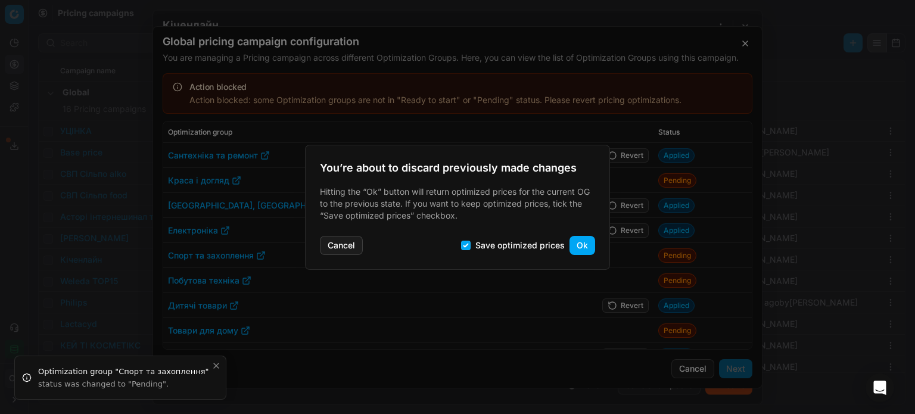
click at [587, 241] on button "Ok" at bounding box center [582, 245] width 26 height 19
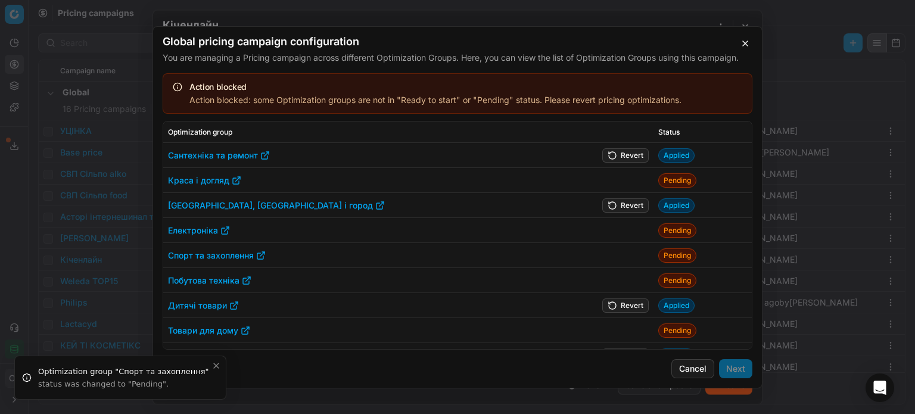
click at [618, 207] on button "Revert" at bounding box center [625, 205] width 46 height 14
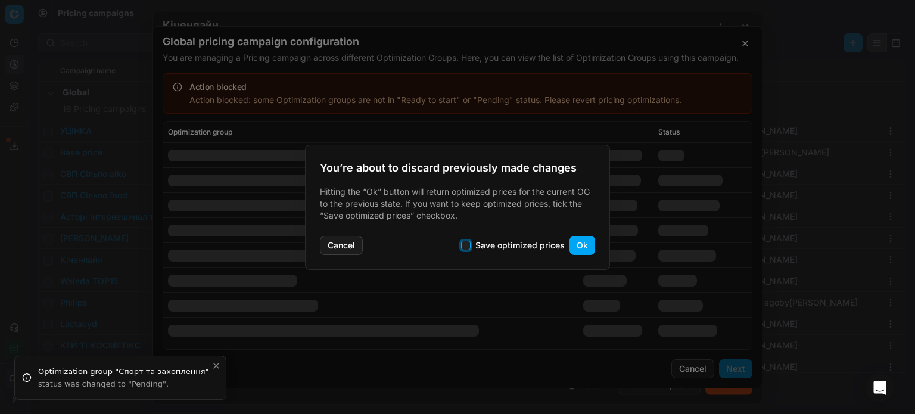
click at [470, 245] on input "Save optimized prices" at bounding box center [466, 246] width 10 height 10
checkbox input "true"
drag, startPoint x: 576, startPoint y: 245, endPoint x: 605, endPoint y: 180, distance: 70.6
click at [576, 245] on button "Ok" at bounding box center [582, 245] width 26 height 19
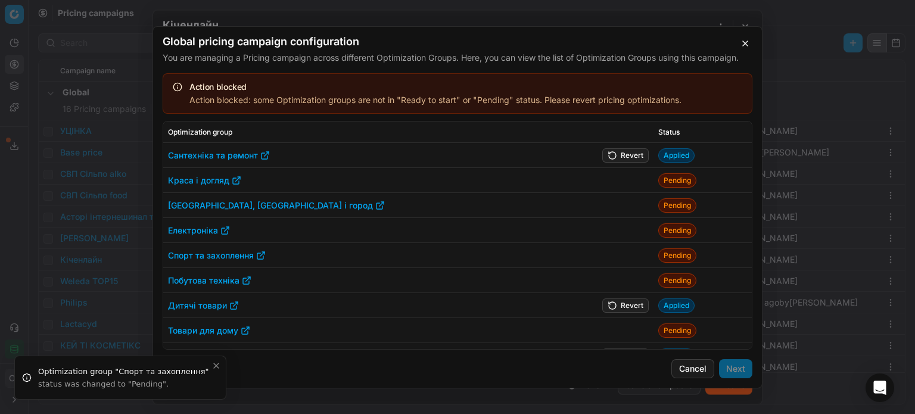
click at [608, 154] on button "Revert" at bounding box center [625, 155] width 46 height 14
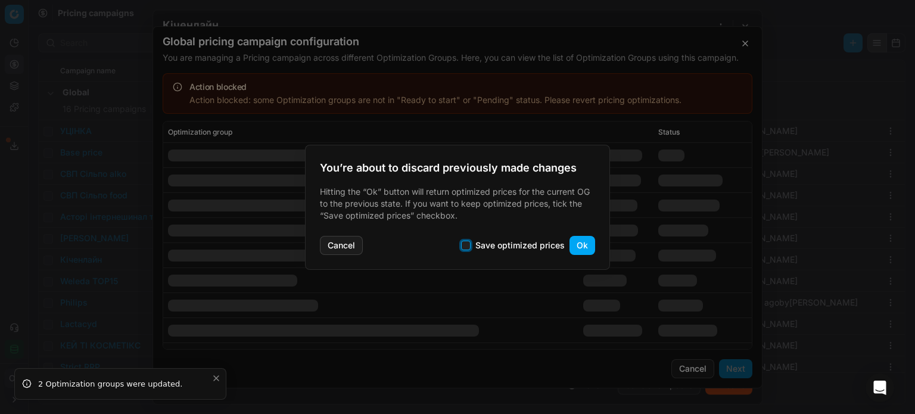
click at [464, 242] on input "Save optimized prices" at bounding box center [466, 246] width 10 height 10
checkbox input "true"
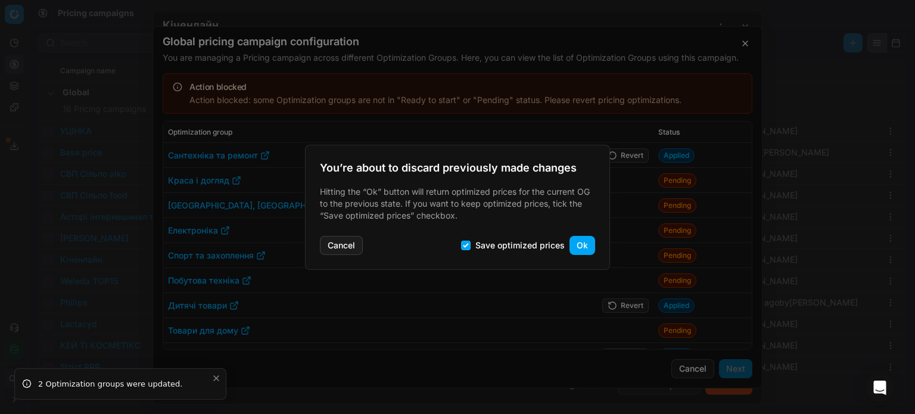
click at [581, 248] on button "Ok" at bounding box center [582, 245] width 26 height 19
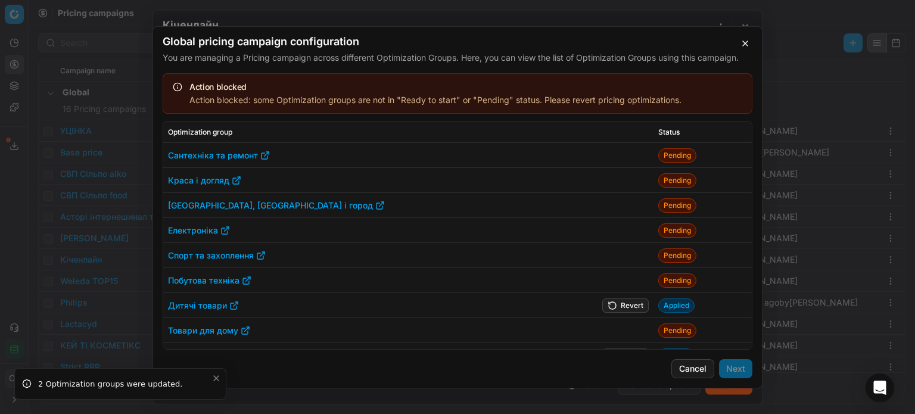
click at [616, 303] on button "Revert" at bounding box center [625, 305] width 46 height 14
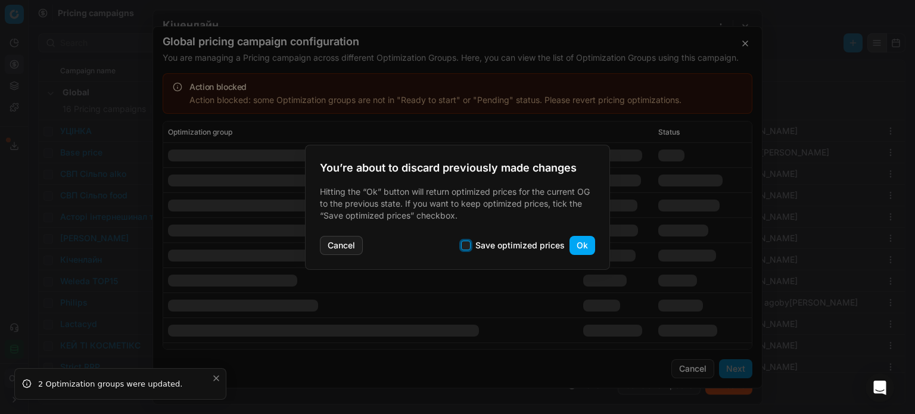
click at [469, 242] on input "Save optimized prices" at bounding box center [466, 246] width 10 height 10
checkbox input "true"
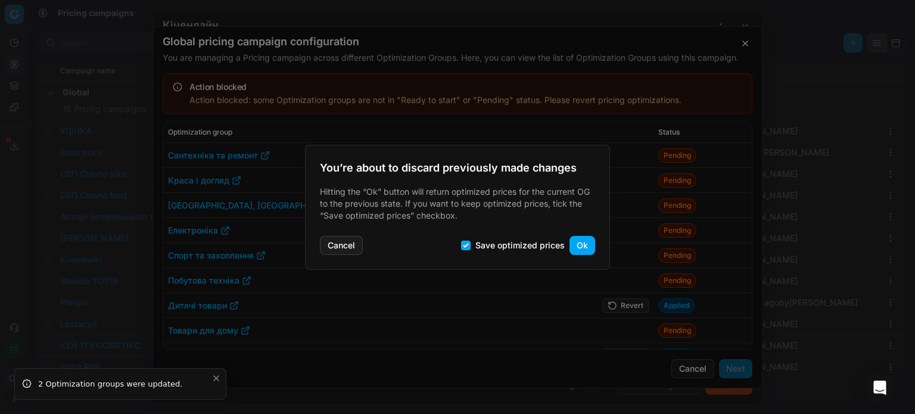
click at [575, 243] on button "Ok" at bounding box center [582, 245] width 26 height 19
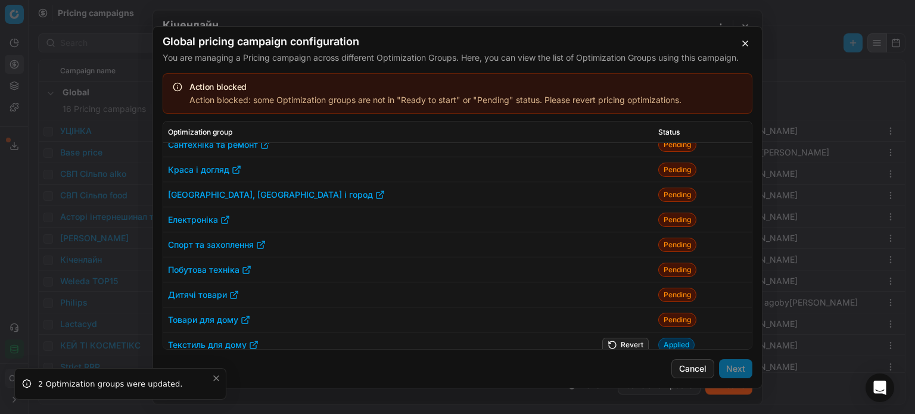
scroll to position [19, 0]
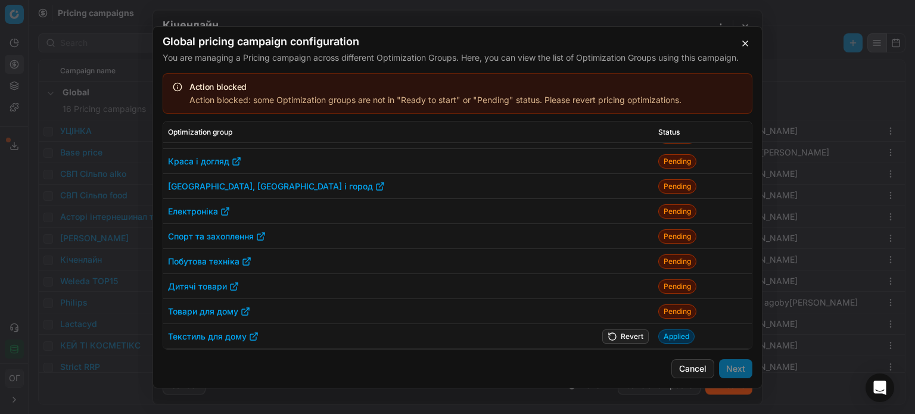
click at [620, 338] on button "Revert" at bounding box center [625, 336] width 46 height 14
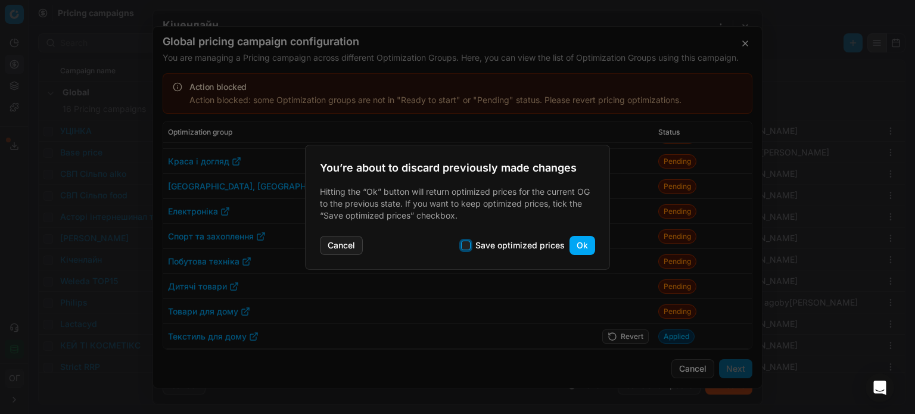
click at [469, 242] on input "Save optimized prices" at bounding box center [466, 246] width 10 height 10
checkbox input "true"
click at [566, 244] on div "Cancel Save optimized prices Ok" at bounding box center [457, 243] width 275 height 24
click at [572, 247] on button "Ok" at bounding box center [582, 245] width 26 height 19
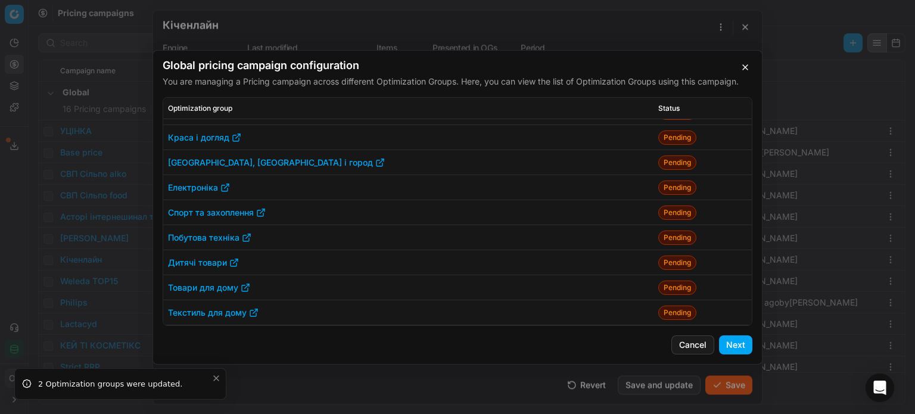
click at [740, 346] on button "Next" at bounding box center [735, 344] width 33 height 19
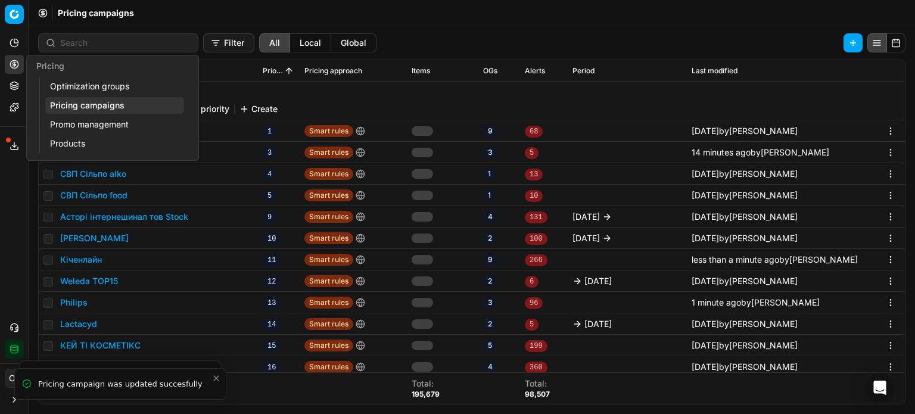
click at [64, 84] on link "Optimization groups" at bounding box center [114, 86] width 139 height 17
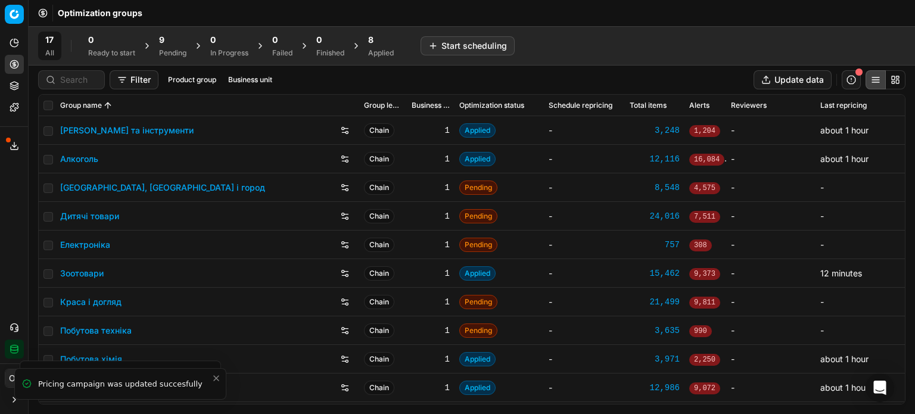
click at [174, 37] on div "9" at bounding box center [172, 40] width 27 height 12
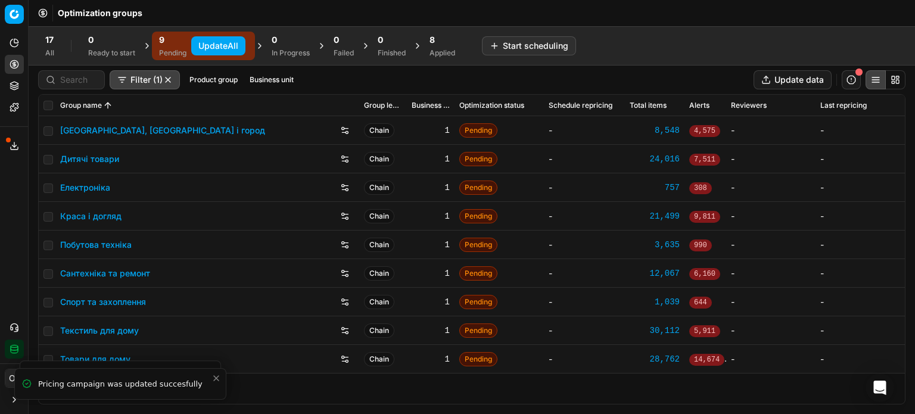
click at [203, 44] on button "Update All" at bounding box center [218, 45] width 54 height 19
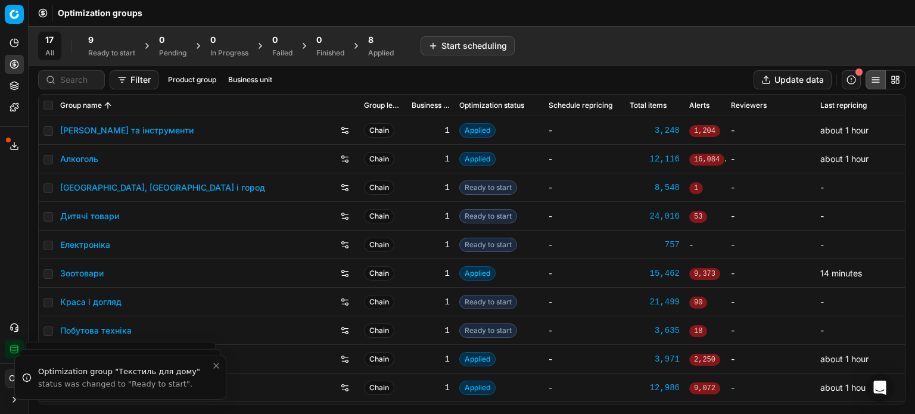
click at [114, 47] on div "9 Ready to start" at bounding box center [111, 46] width 47 height 24
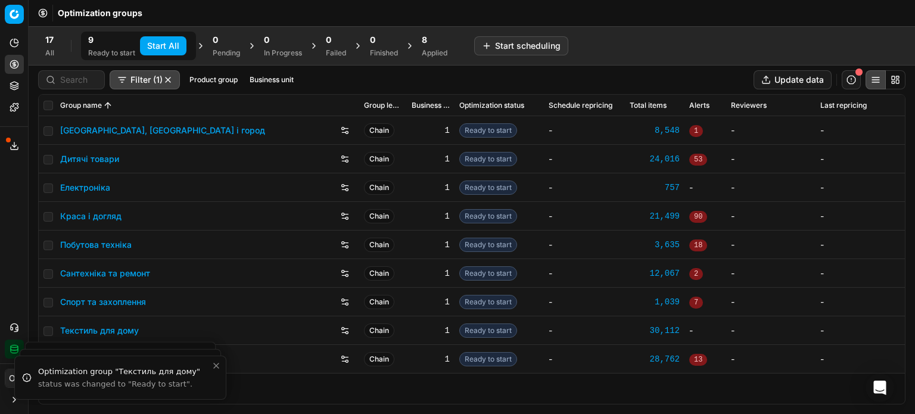
click at [151, 48] on button "Start All" at bounding box center [163, 45] width 46 height 19
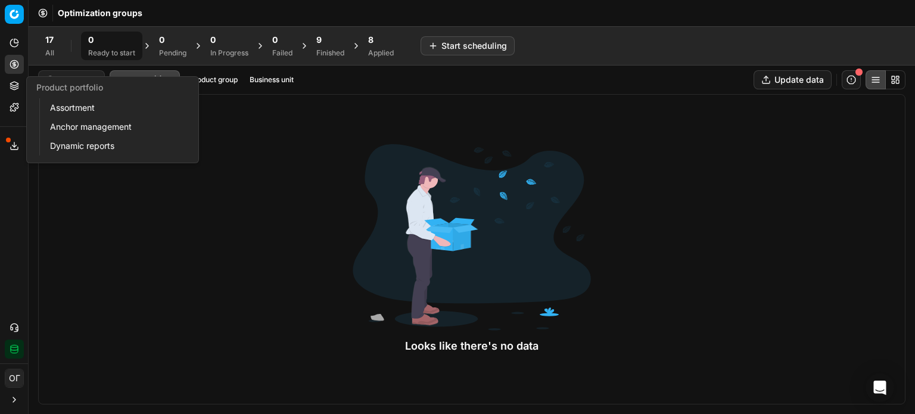
click at [11, 85] on icon at bounding box center [15, 86] width 10 height 10
click at [64, 108] on link "Assortment" at bounding box center [114, 107] width 139 height 17
